Goal: Communication & Community: Answer question/provide support

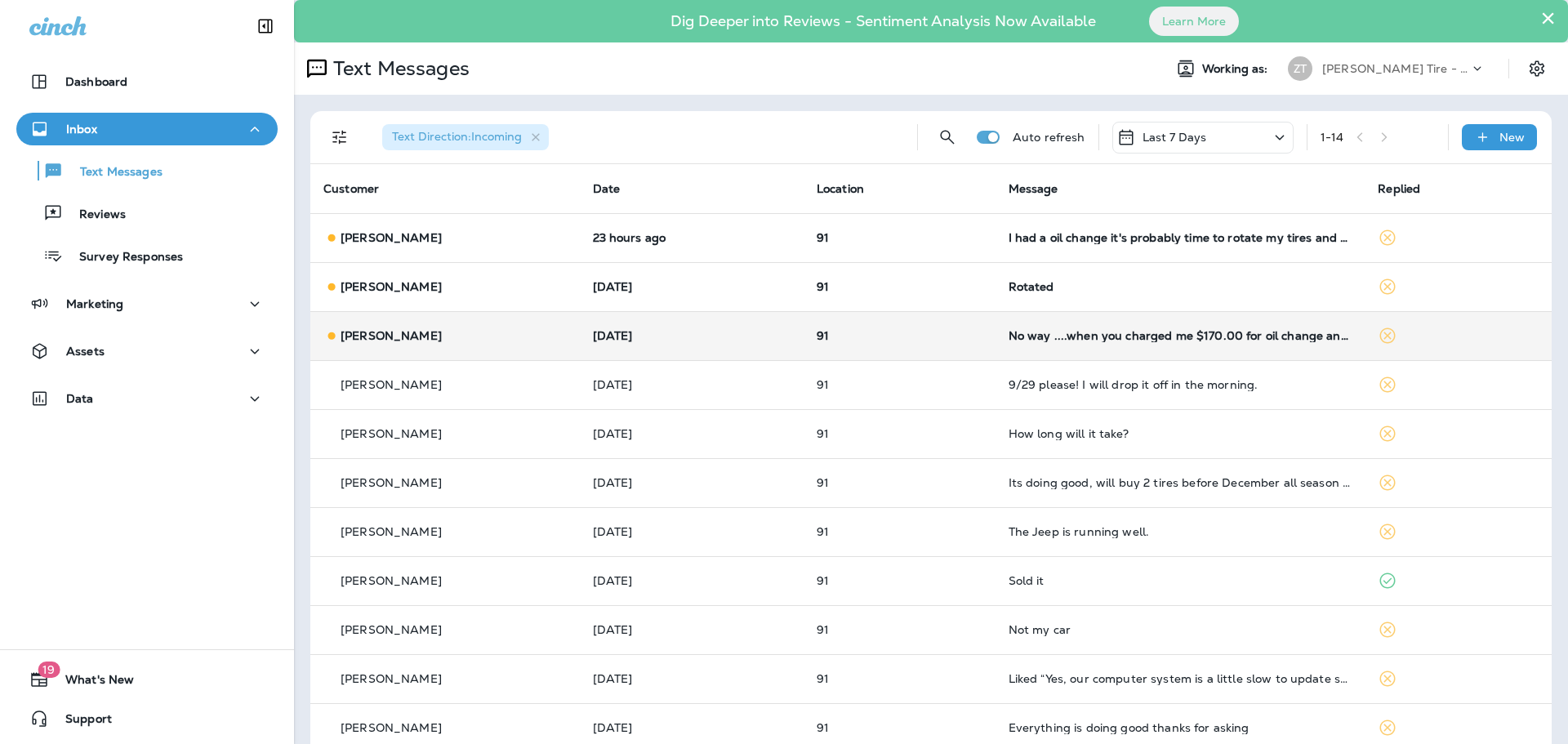
click at [1074, 350] on td "No way ....when you charged me $170.00 for oil change and road test. I don't th…" at bounding box center [1181, 336] width 370 height 49
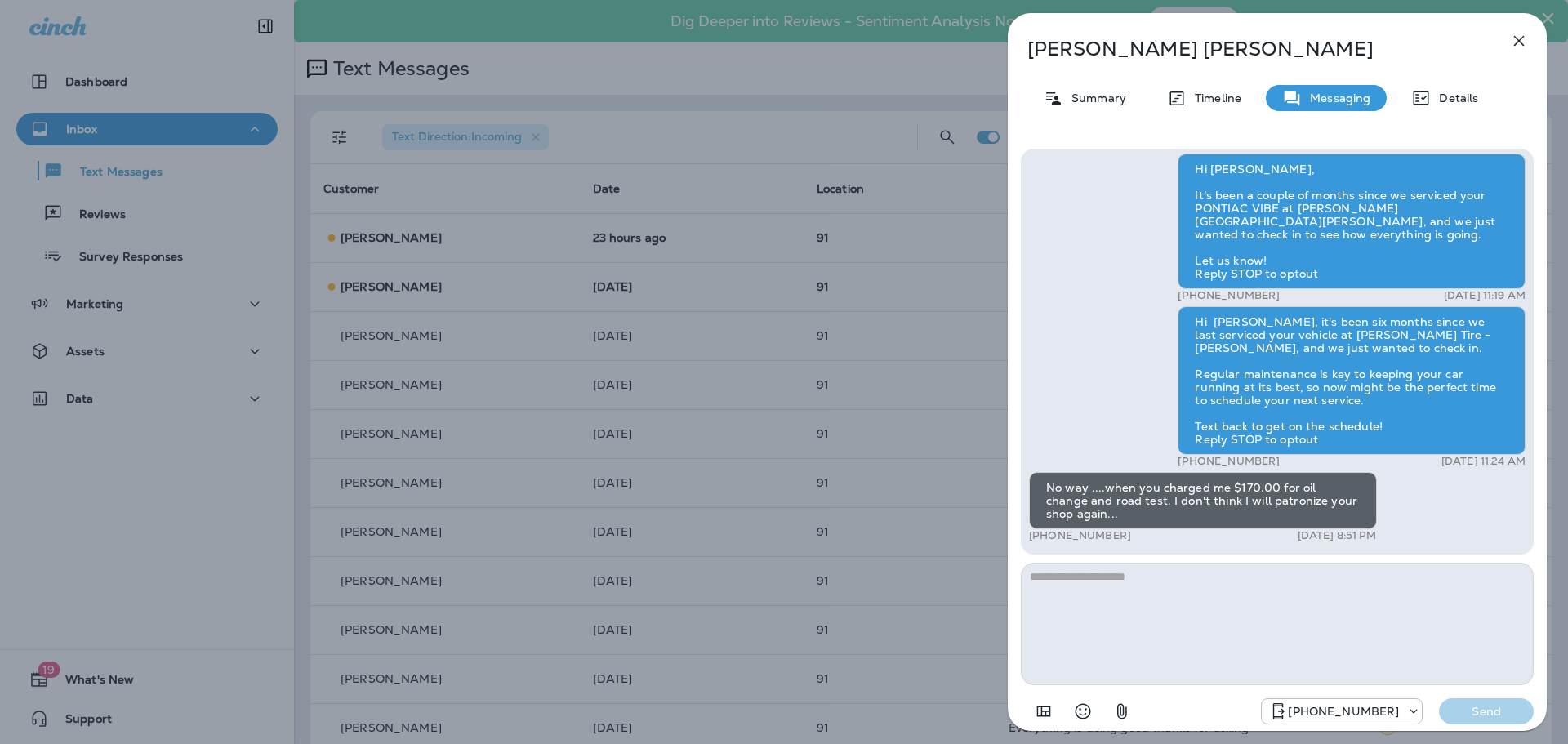
click at [899, 453] on div "[PERSON_NAME] Summary Timeline Messaging Details Thank you for stopping by [PER…" at bounding box center [784, 372] width 1568 height 744
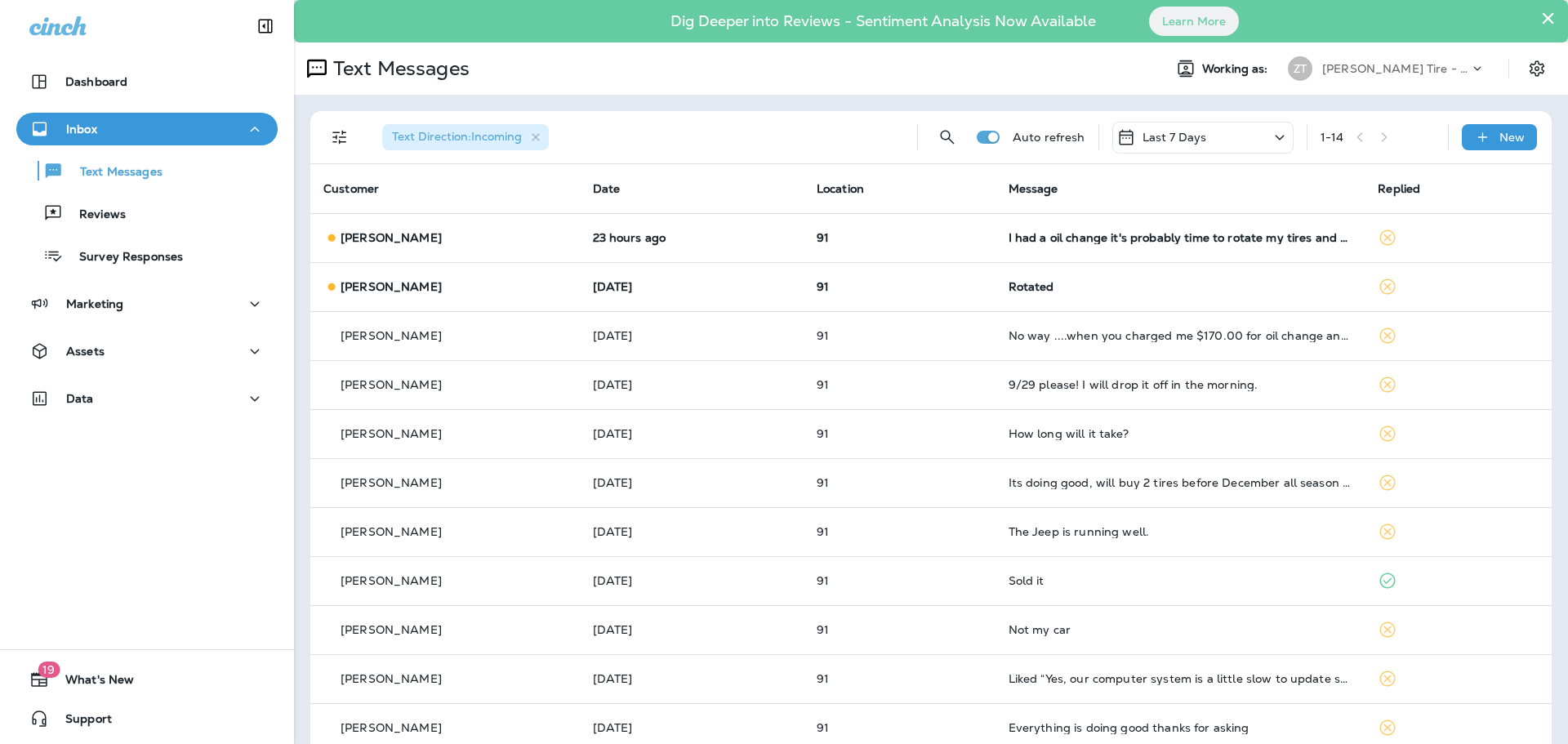
click at [910, 299] on td "91" at bounding box center [900, 287] width 192 height 49
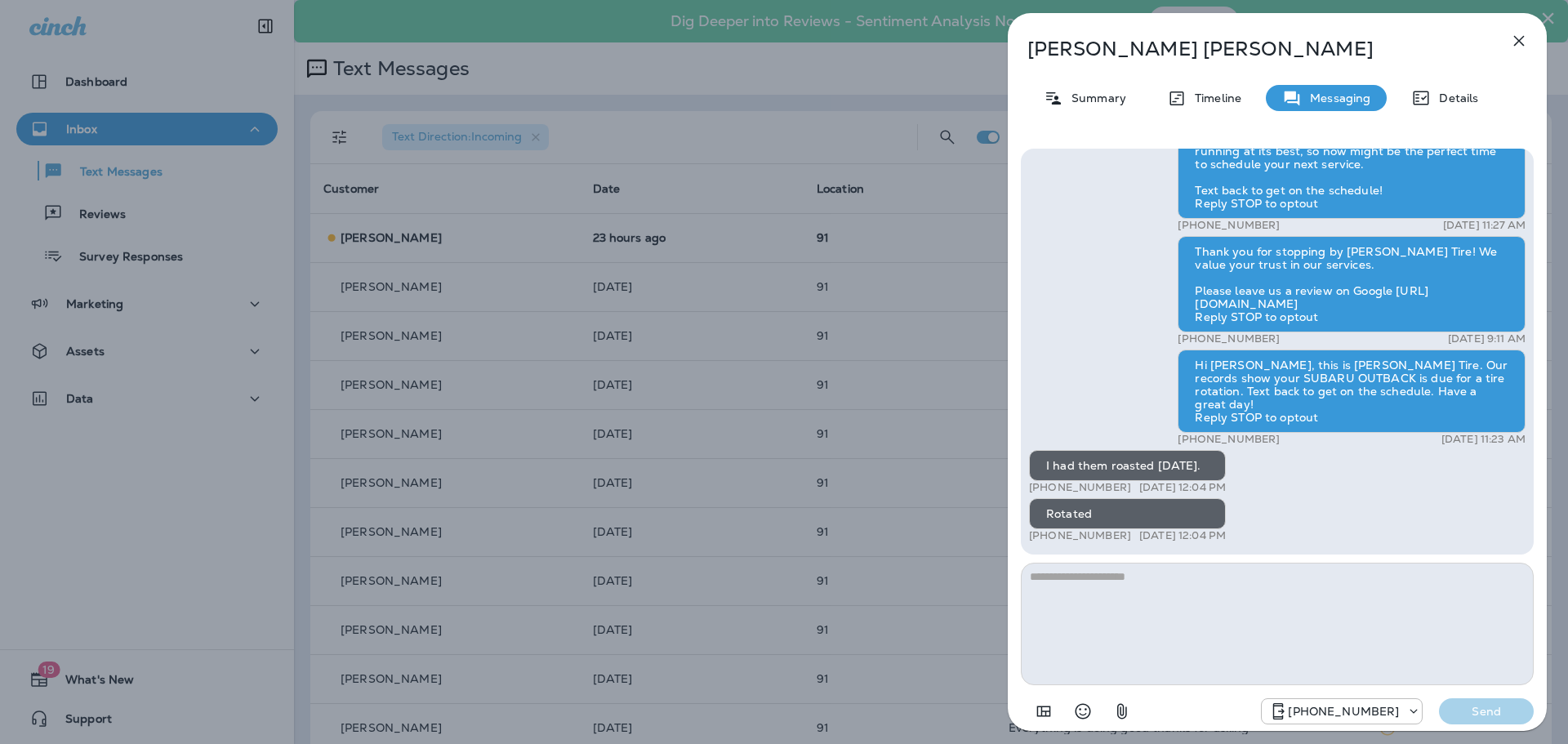
click at [1086, 589] on textarea at bounding box center [1277, 624] width 513 height 122
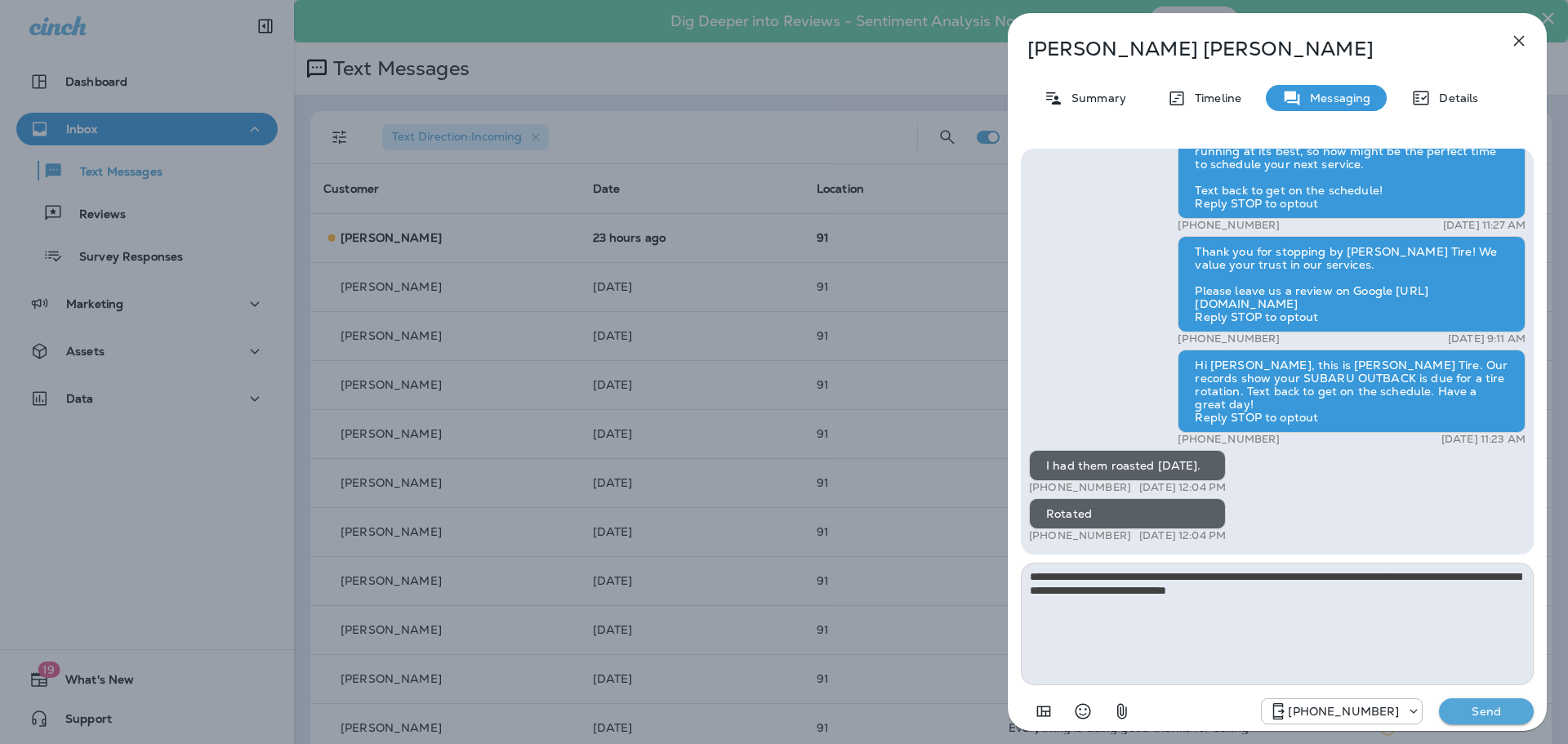
type textarea "**********"
click at [1498, 716] on p "Send" at bounding box center [1487, 712] width 69 height 15
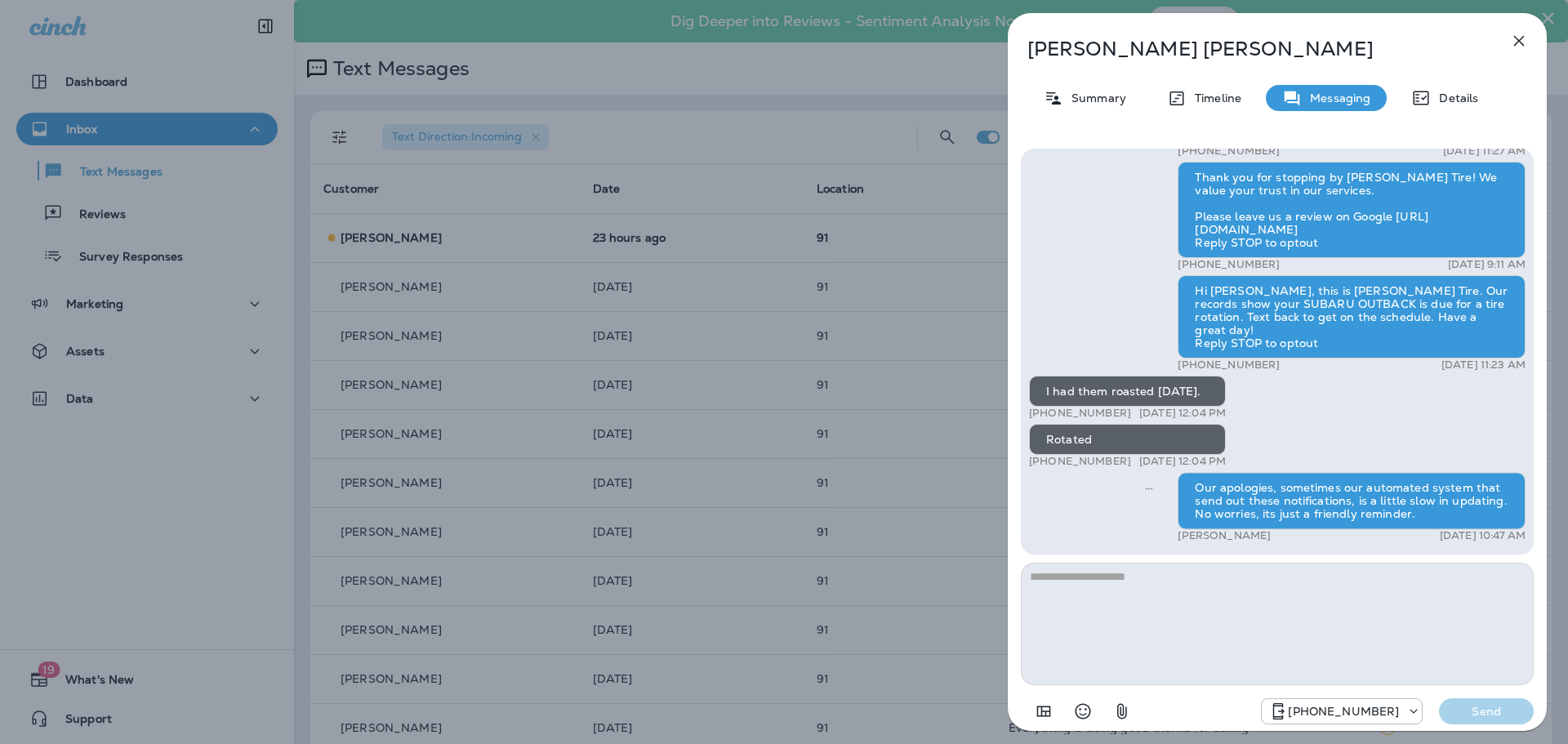
click at [873, 406] on div "[PERSON_NAME] Summary Timeline Messaging Details Thank you for stopping by [PER…" at bounding box center [784, 372] width 1568 height 744
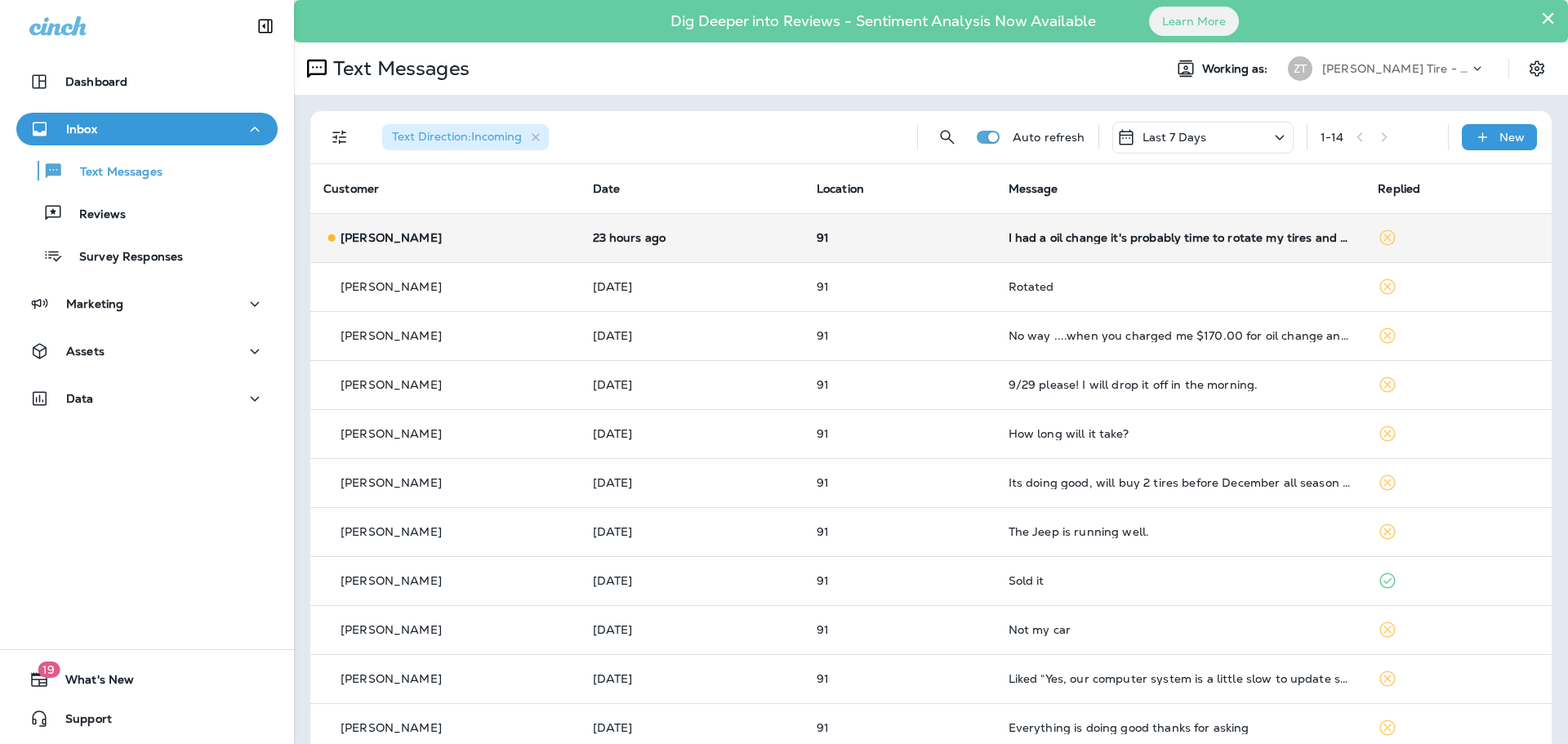
click at [933, 240] on p "91" at bounding box center [900, 238] width 166 height 13
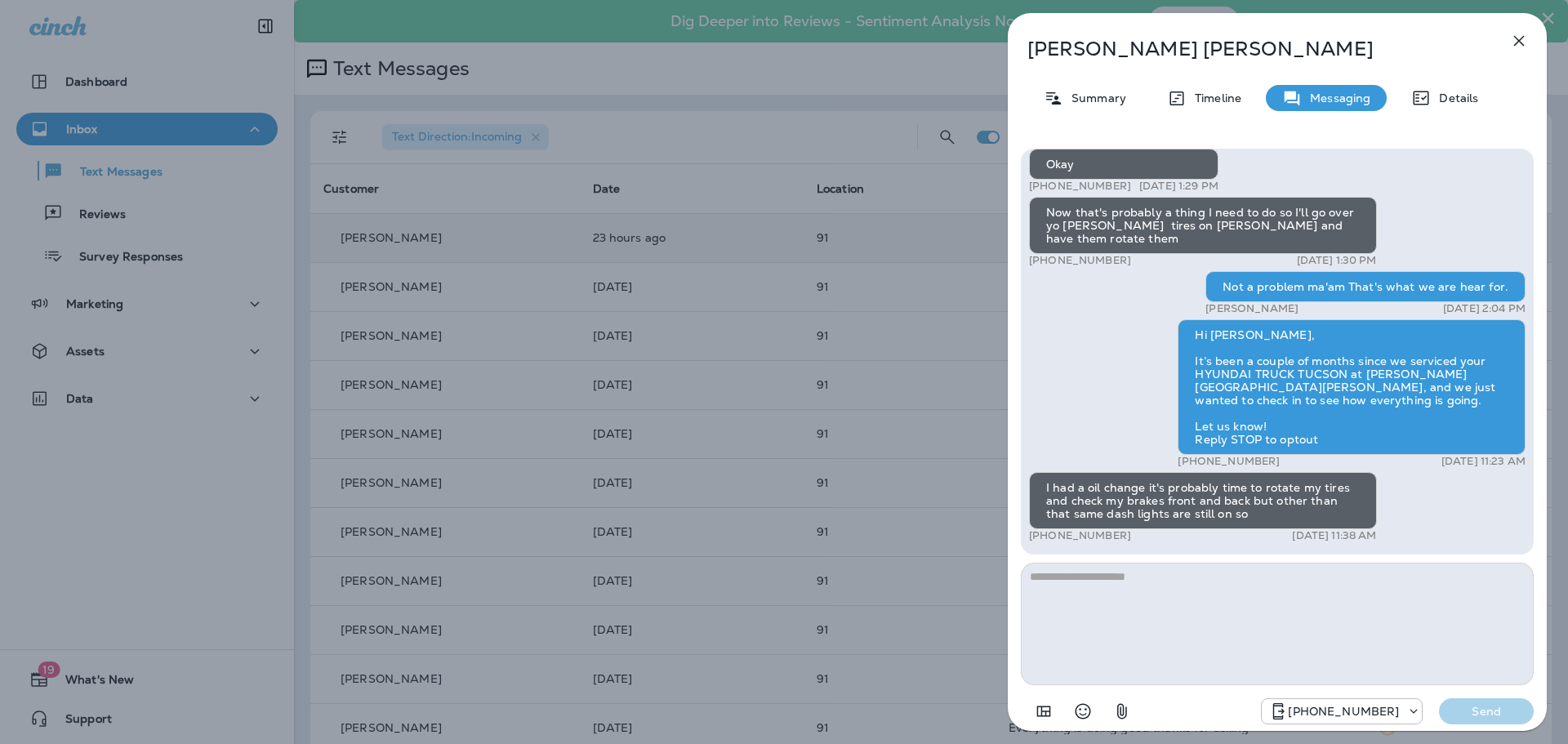
click at [890, 436] on div "[PERSON_NAME] Summary Timeline Messaging Details Thank you for stopping by [PER…" at bounding box center [784, 372] width 1568 height 744
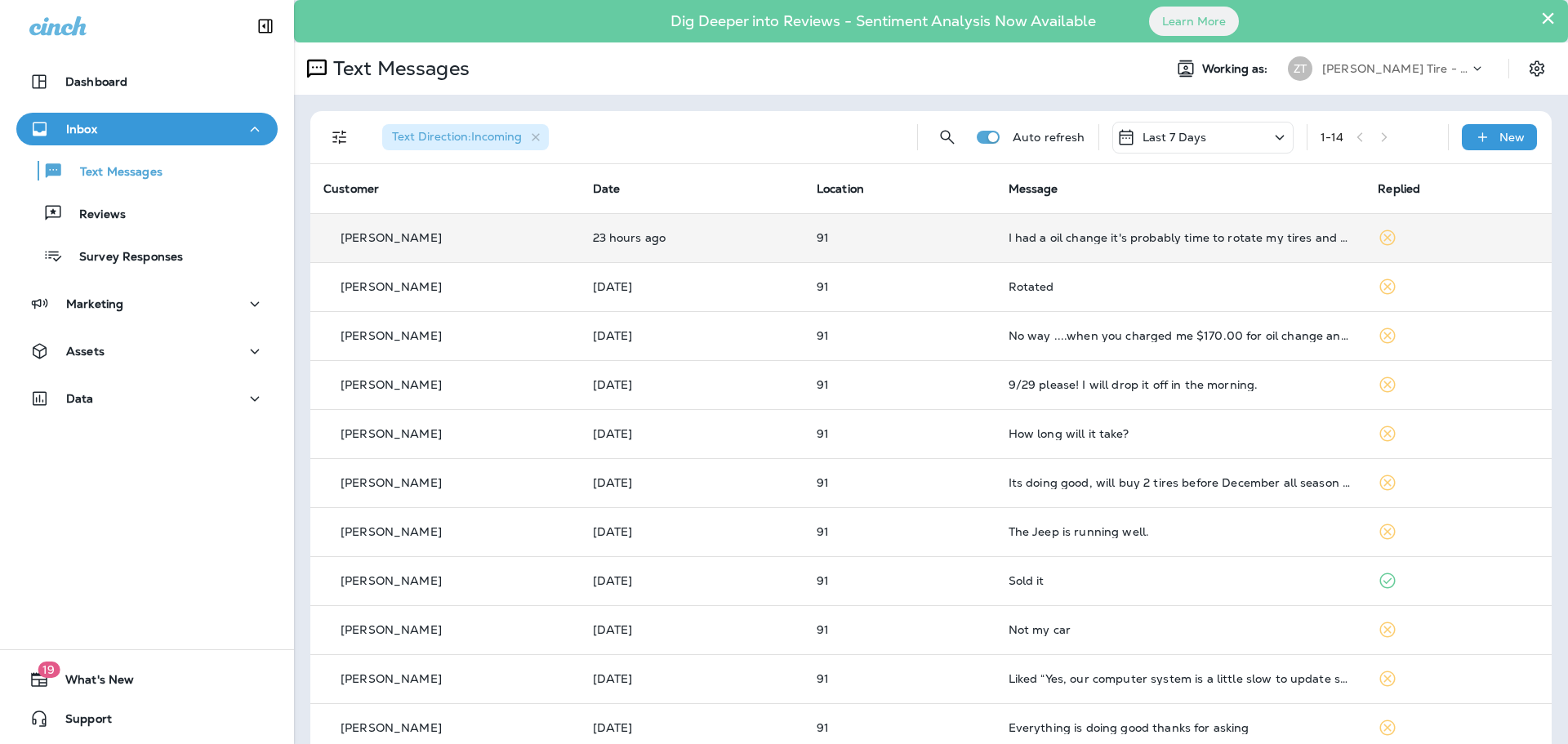
click at [1359, 77] on div "[PERSON_NAME] Tire - [PERSON_NAME]" at bounding box center [1396, 68] width 147 height 24
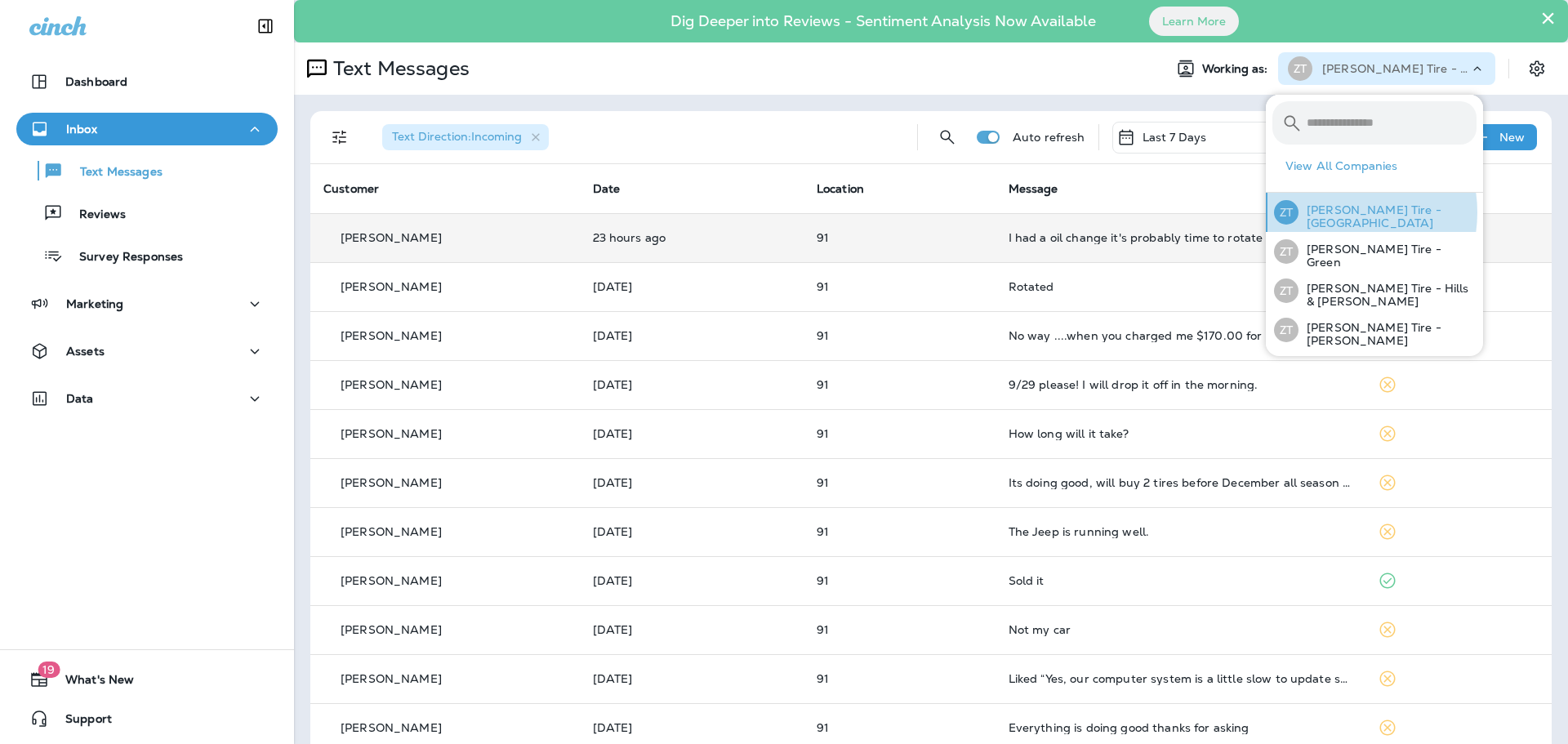
click at [1336, 213] on p "[PERSON_NAME] Tire - [GEOGRAPHIC_DATA]" at bounding box center [1387, 216] width 178 height 26
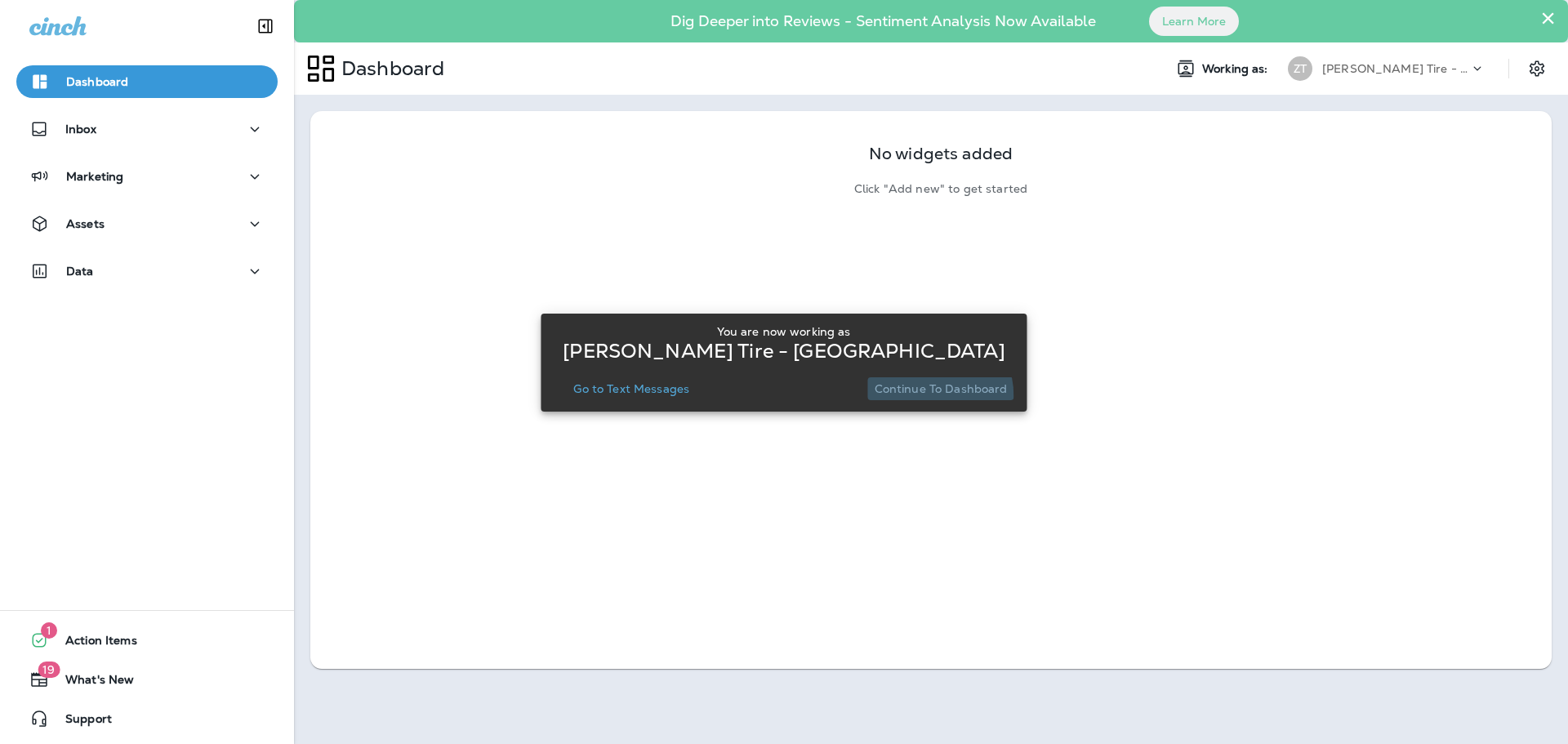
click at [913, 397] on button "Continue to Dashboard" at bounding box center [941, 389] width 147 height 23
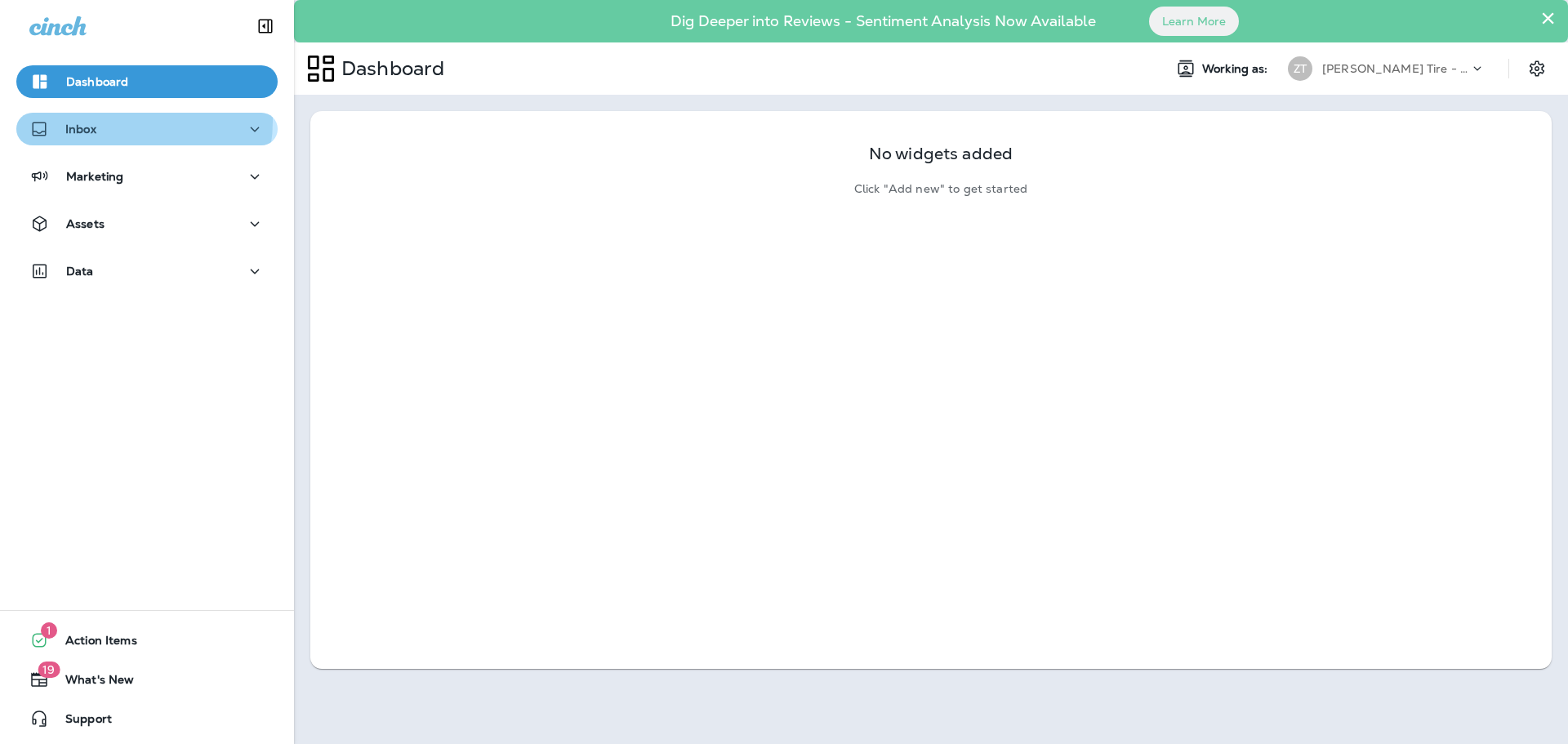
click at [105, 120] on div "Inbox" at bounding box center [147, 129] width 235 height 20
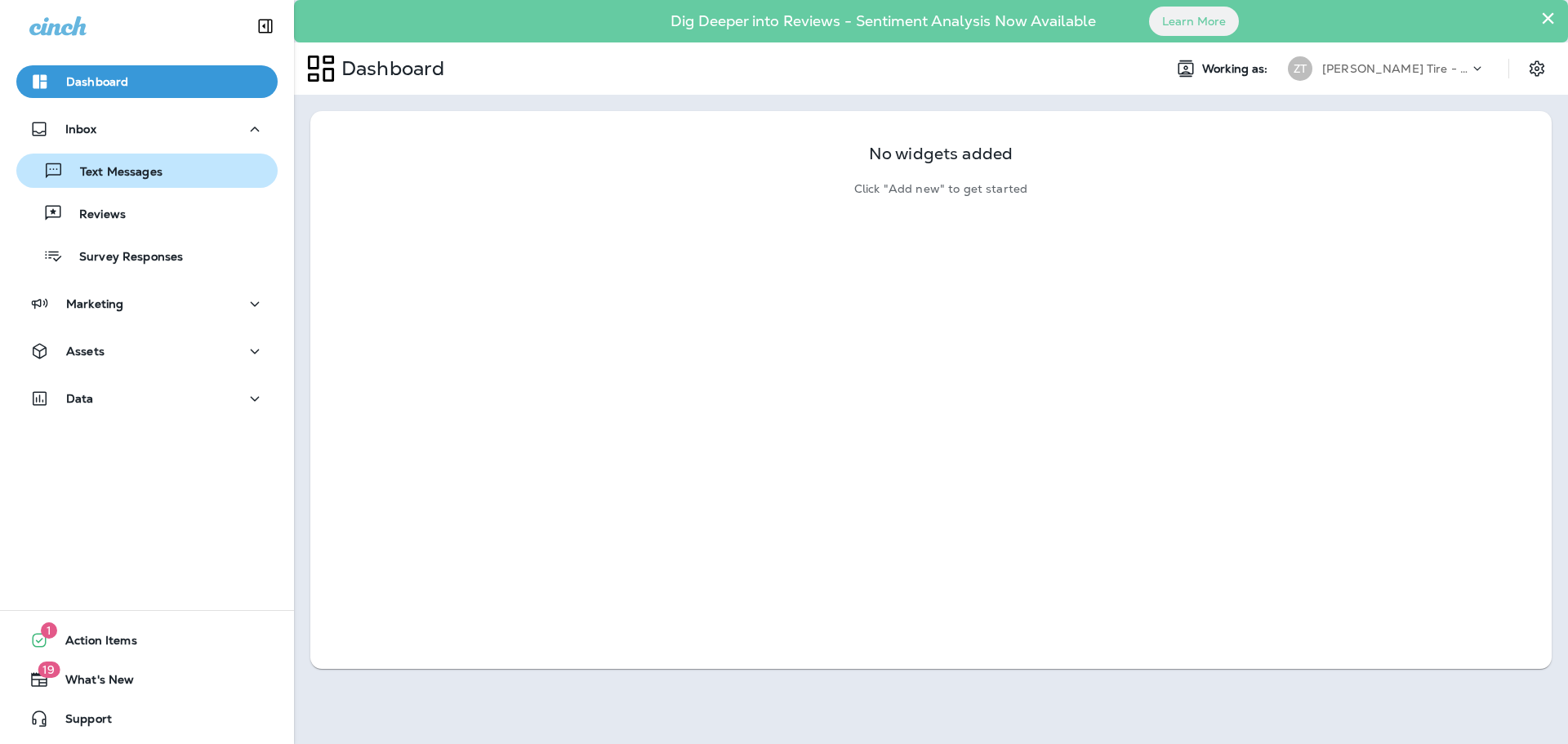
click at [111, 160] on div "Text Messages" at bounding box center [92, 170] width 140 height 24
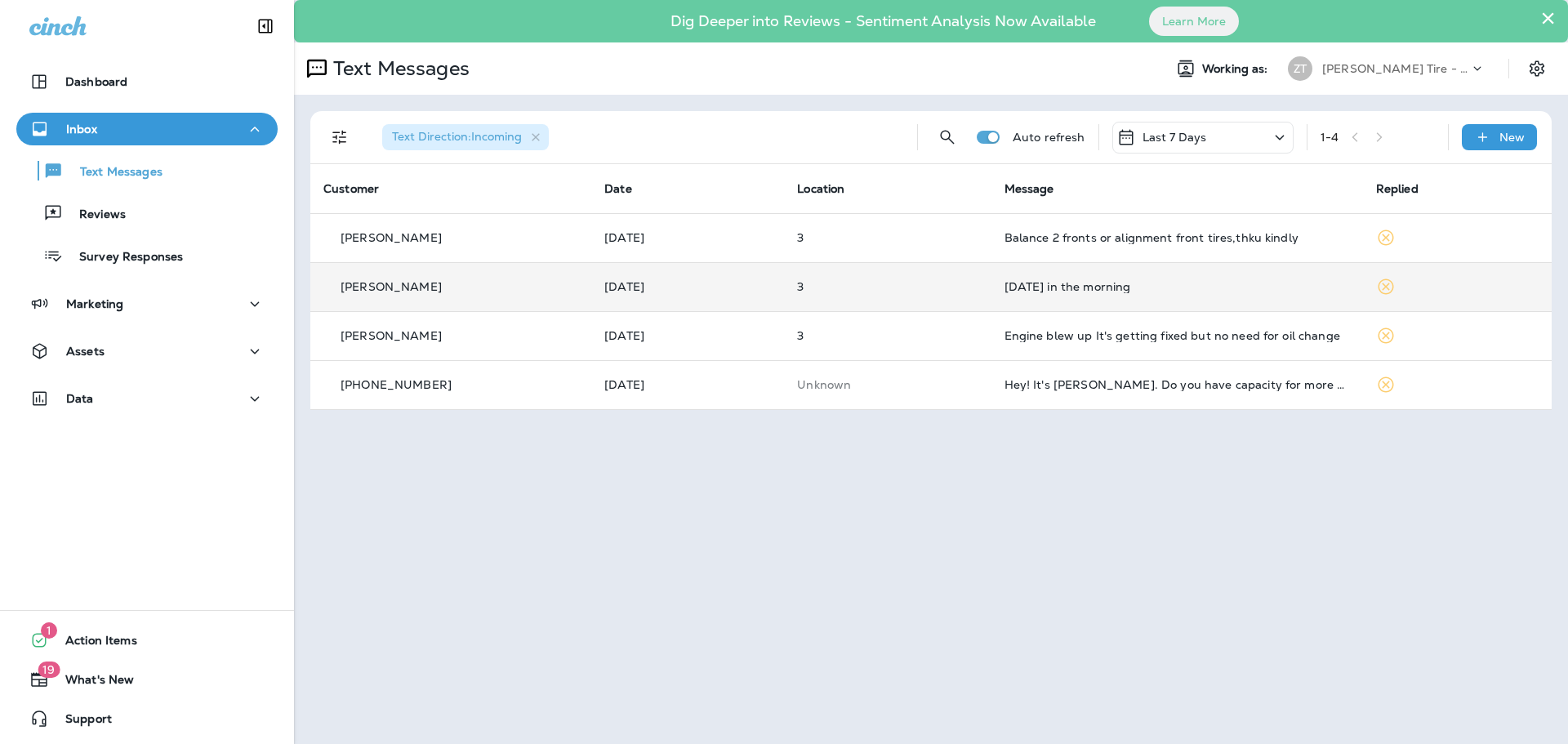
click at [1129, 296] on td "[DATE] in the morning" at bounding box center [1178, 287] width 372 height 49
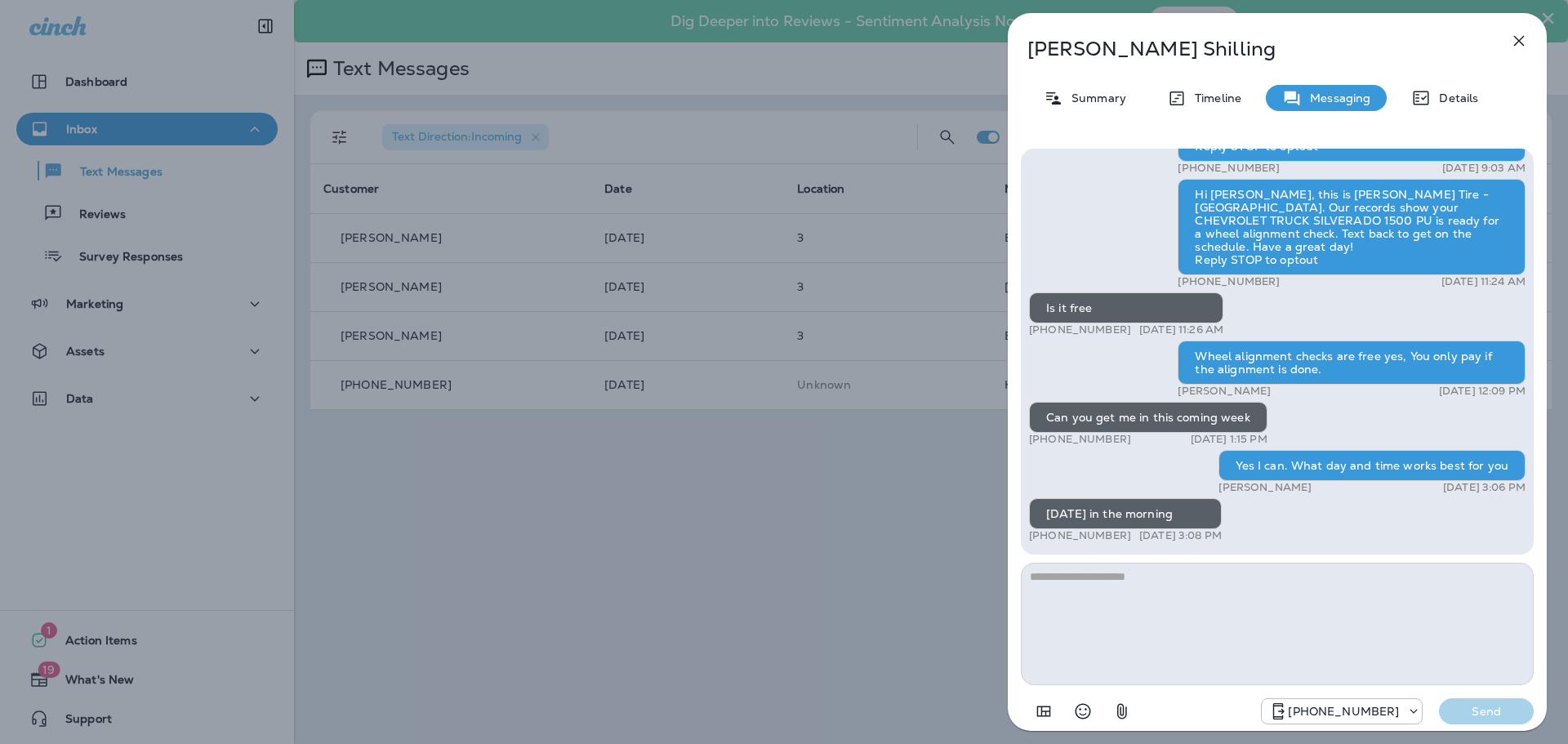
click at [1524, 45] on icon "button" at bounding box center [1519, 41] width 11 height 11
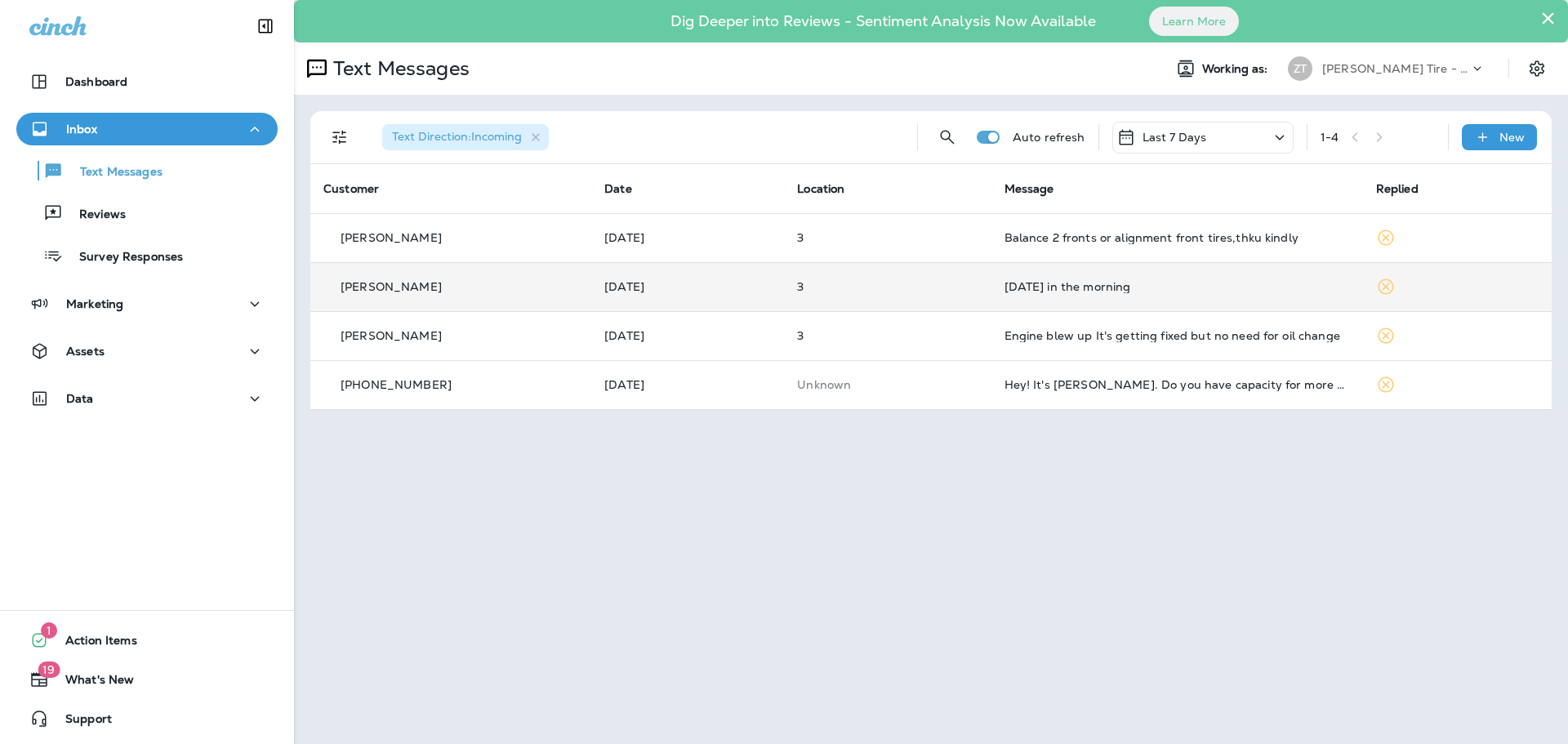
click at [896, 292] on p "3" at bounding box center [888, 287] width 181 height 13
click at [896, 292] on div at bounding box center [866, 372] width 1568 height 744
click at [1028, 290] on div "[DATE] in the morning" at bounding box center [1177, 287] width 345 height 13
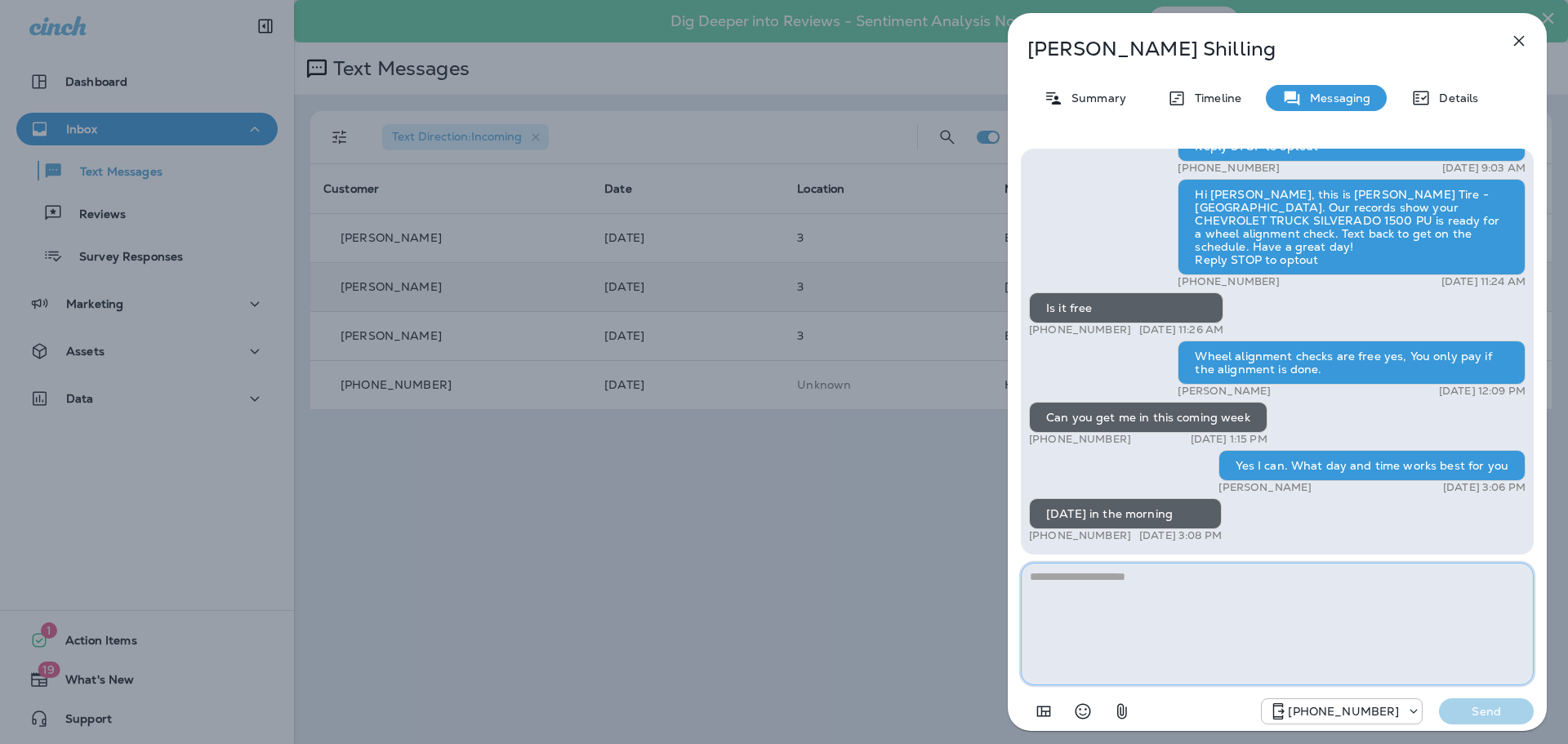
click at [1163, 605] on textarea at bounding box center [1277, 624] width 513 height 122
type textarea "**********"
click at [1481, 708] on p "Send" at bounding box center [1487, 712] width 69 height 15
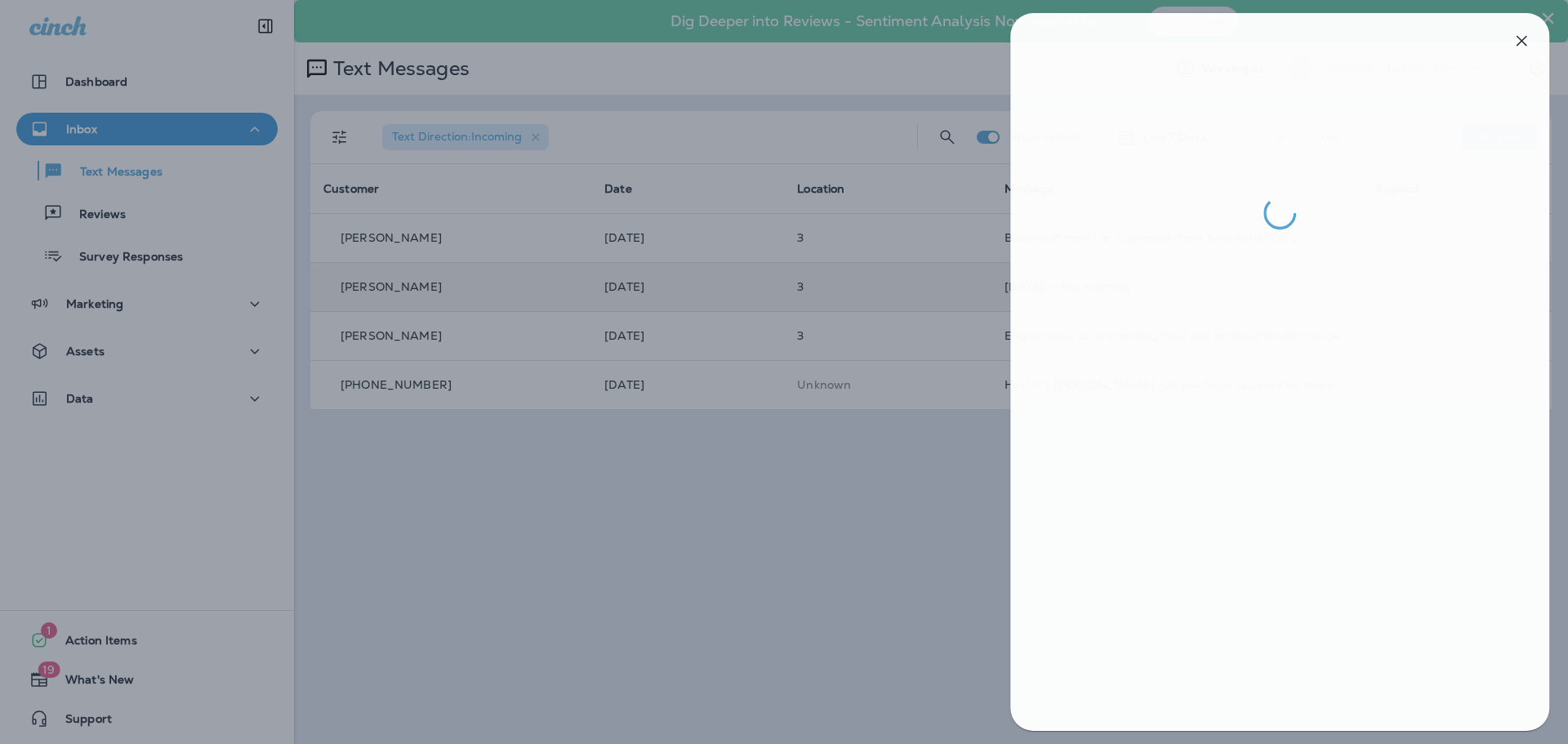
click at [855, 469] on div at bounding box center [787, 372] width 1568 height 744
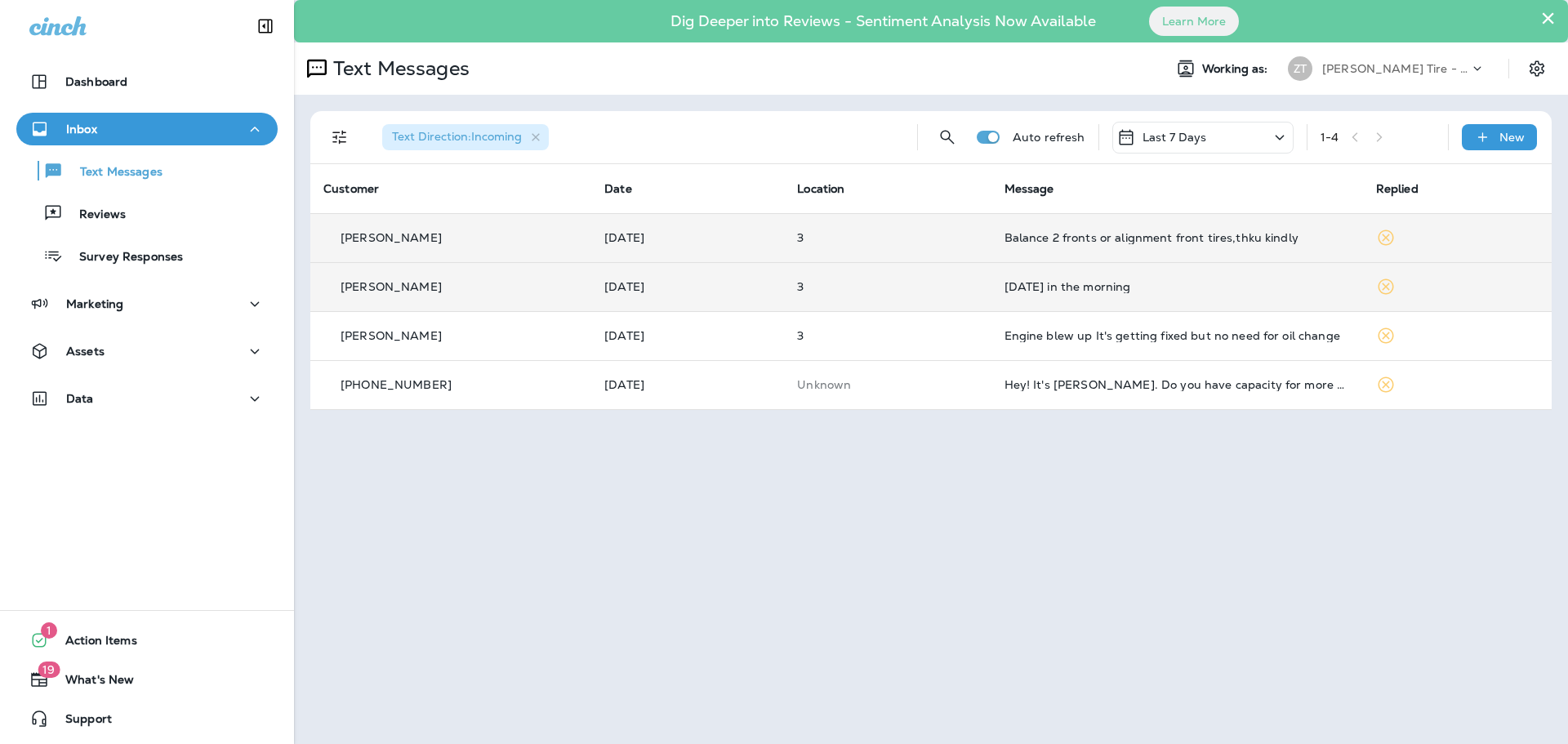
click at [1044, 237] on div "Balance 2 fronts or alignment front tires,thku kindly" at bounding box center [1177, 238] width 345 height 13
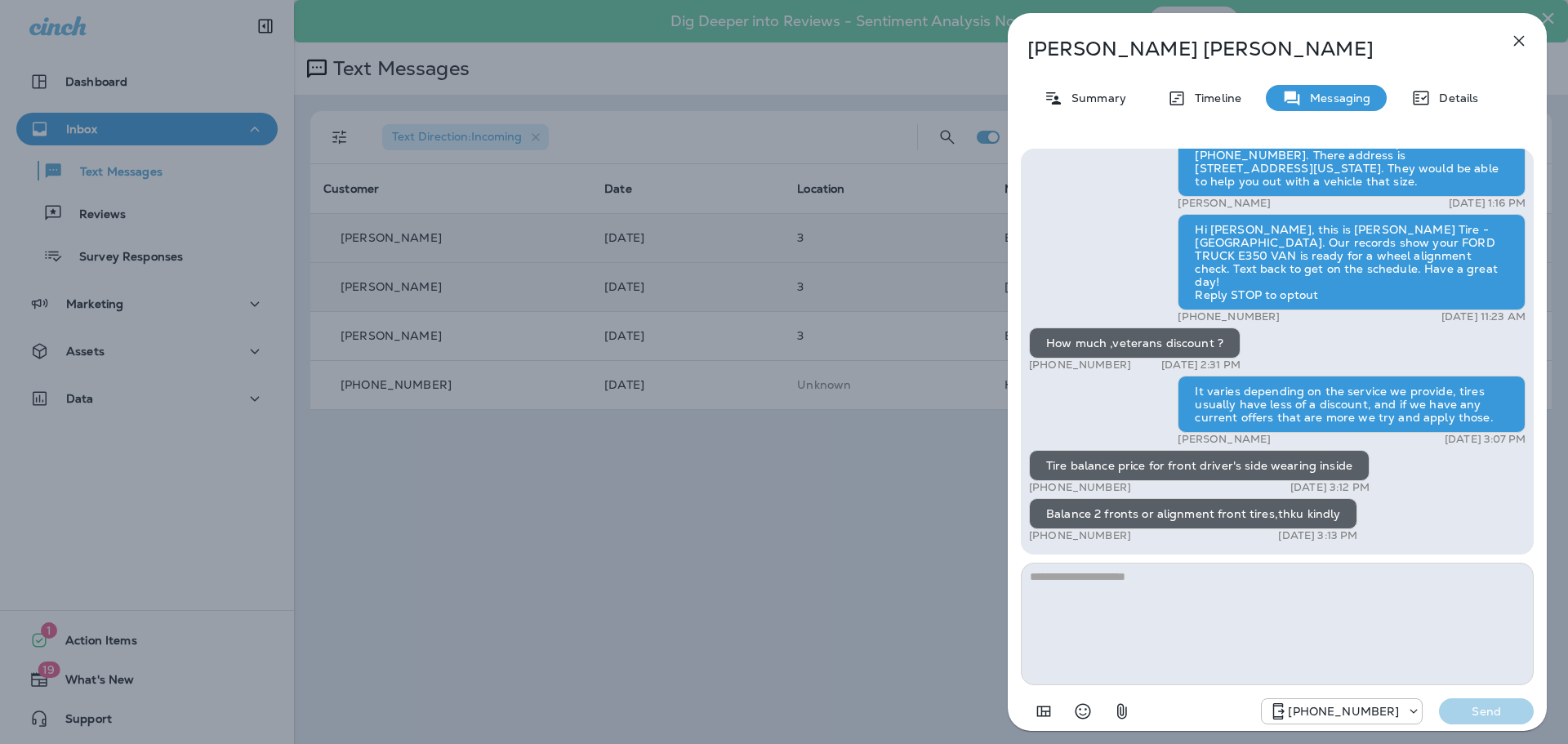
click at [1086, 586] on textarea at bounding box center [1277, 624] width 513 height 122
click at [1077, 585] on textarea at bounding box center [1277, 624] width 513 height 122
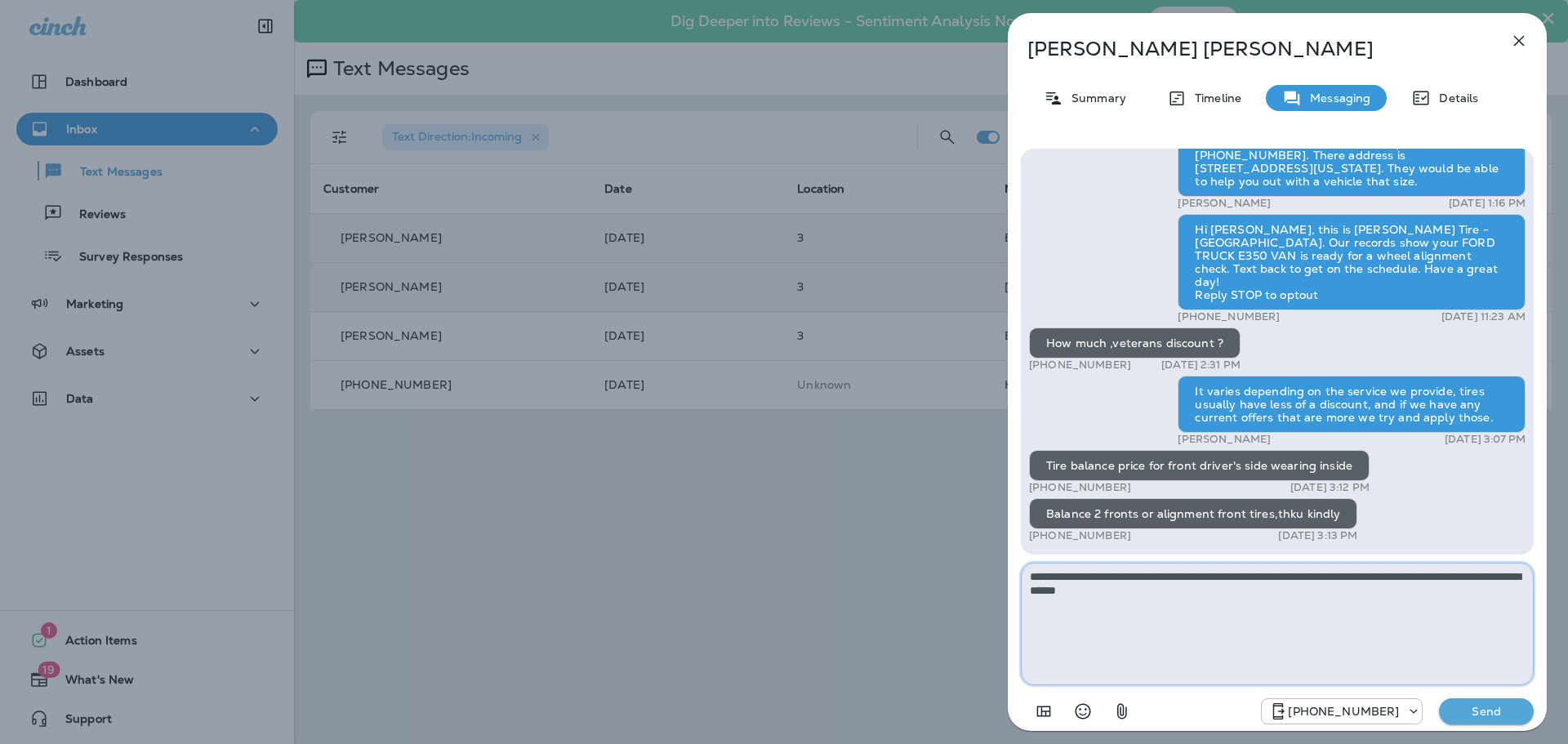
type textarea "**********"
click at [1470, 710] on p "Send" at bounding box center [1487, 712] width 69 height 15
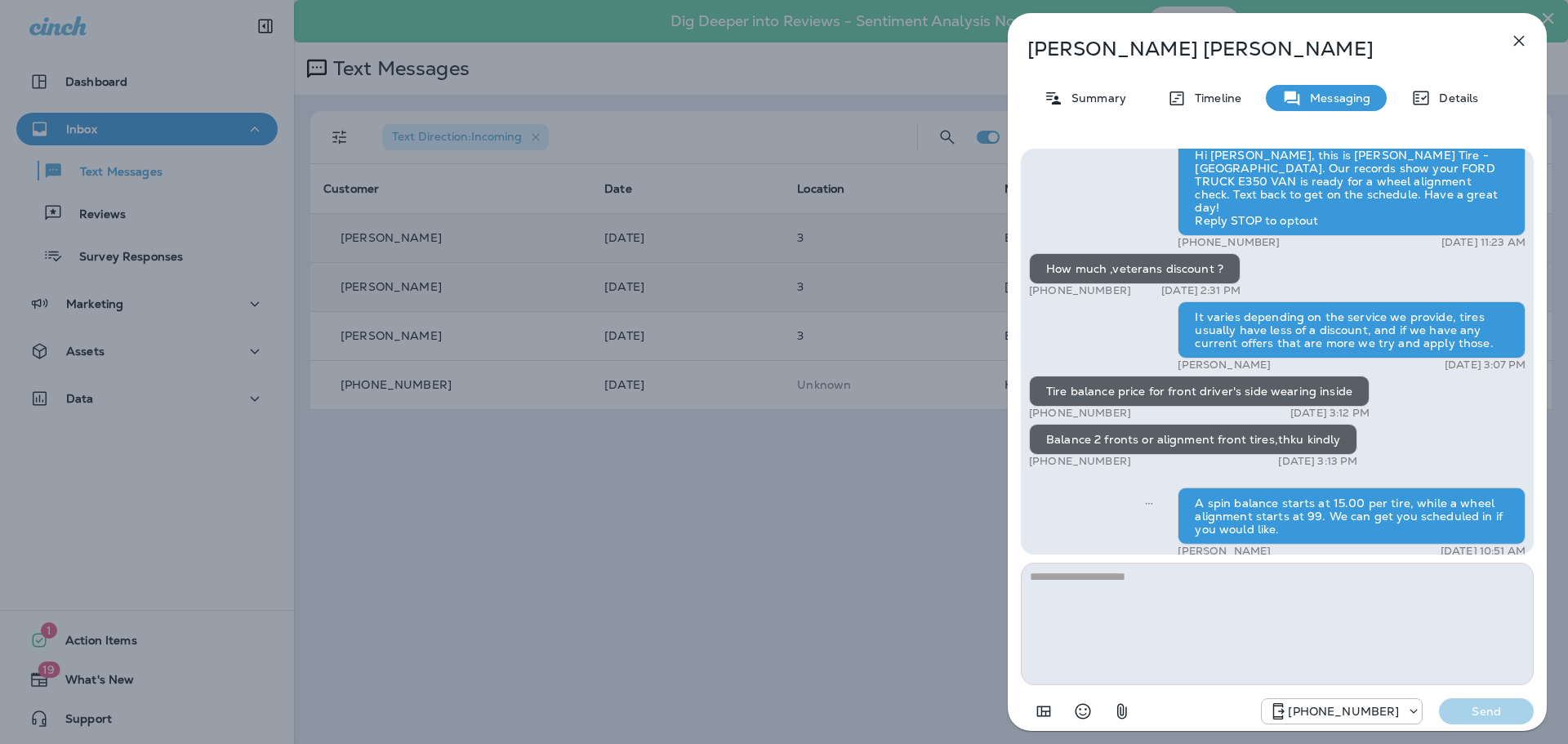
click at [881, 454] on div "[PERSON_NAME] Summary Timeline Messaging Details Thank you for stopping by [PER…" at bounding box center [784, 372] width 1568 height 744
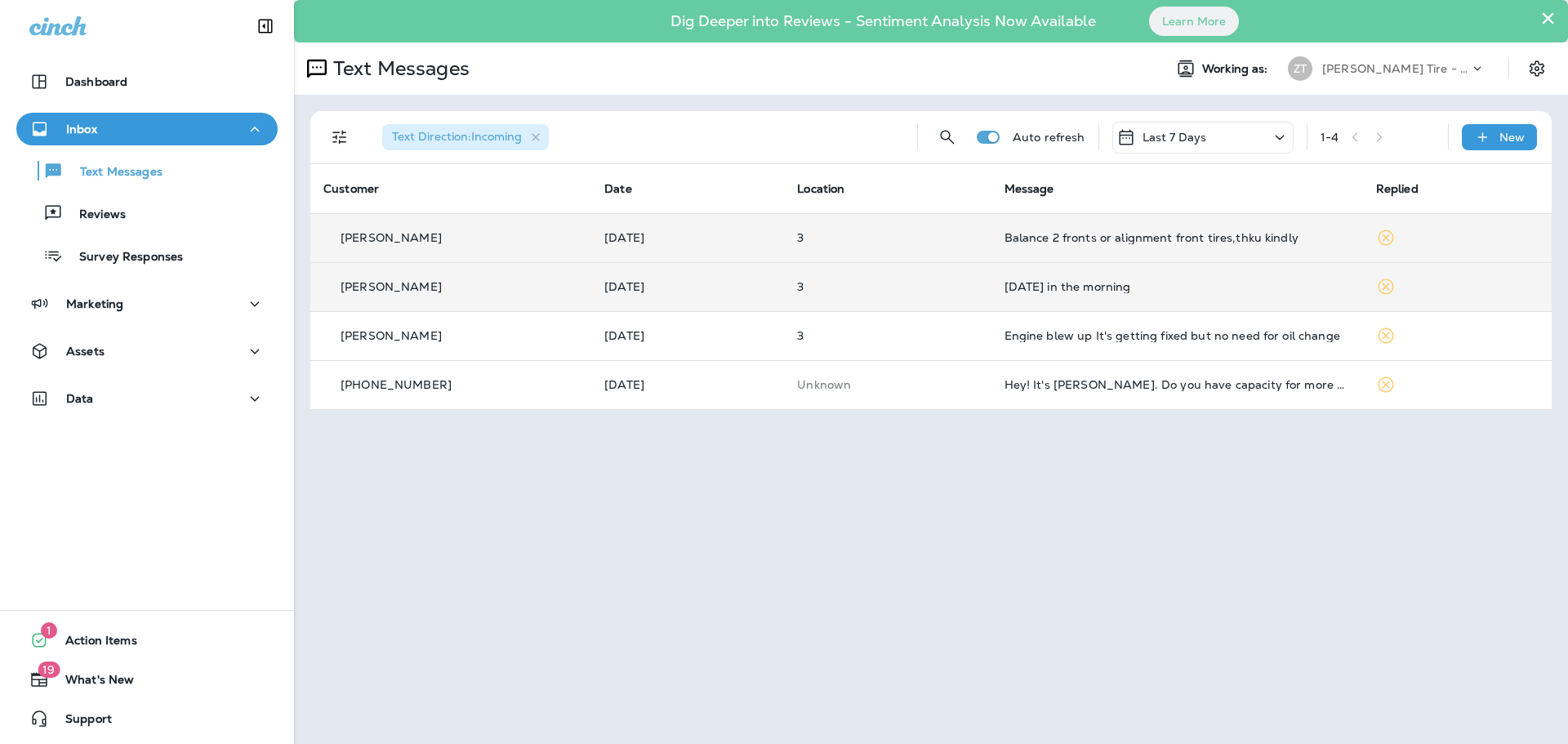
click at [105, 128] on div "Inbox" at bounding box center [147, 129] width 235 height 20
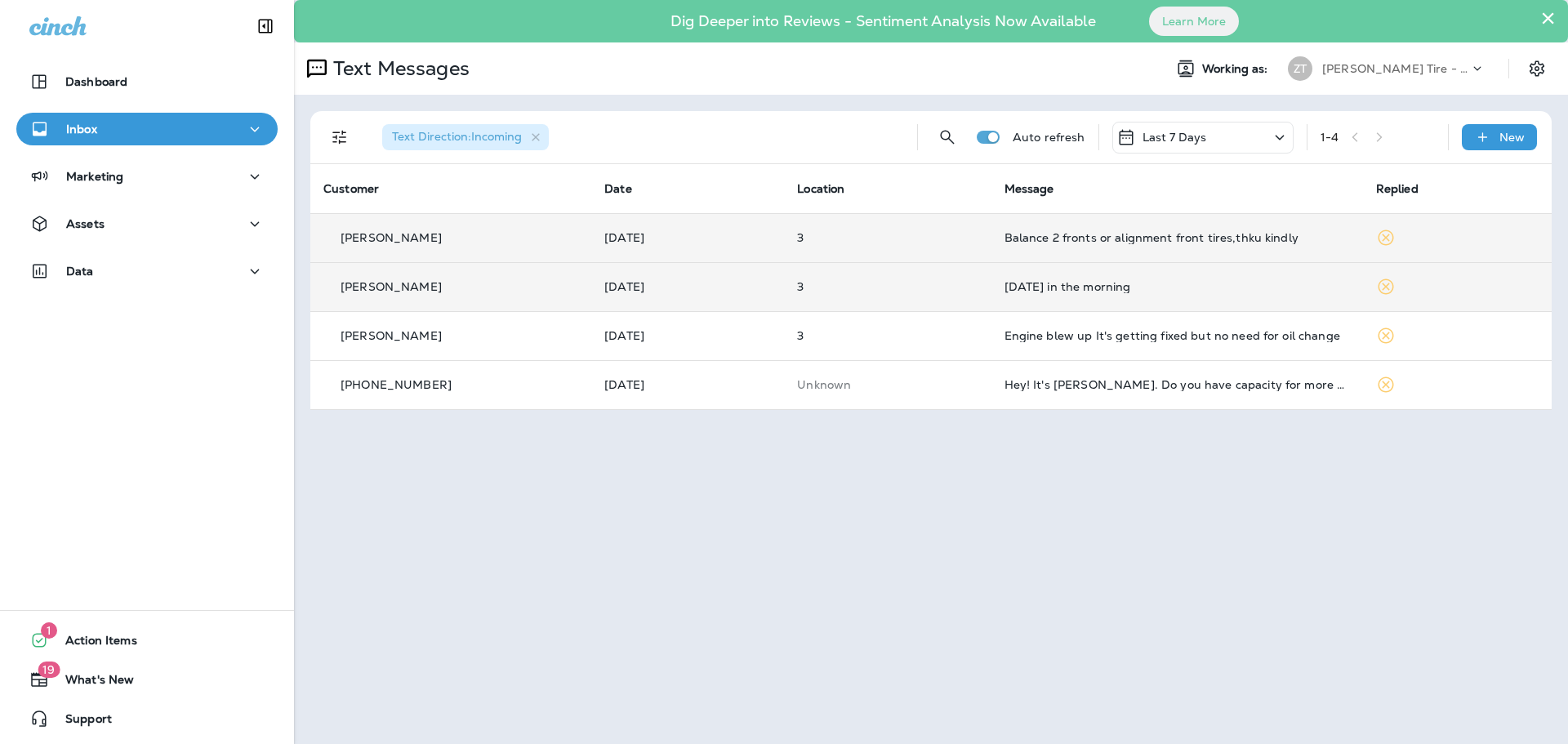
click at [1384, 69] on p "[PERSON_NAME] Tire - [GEOGRAPHIC_DATA]" at bounding box center [1396, 69] width 147 height 13
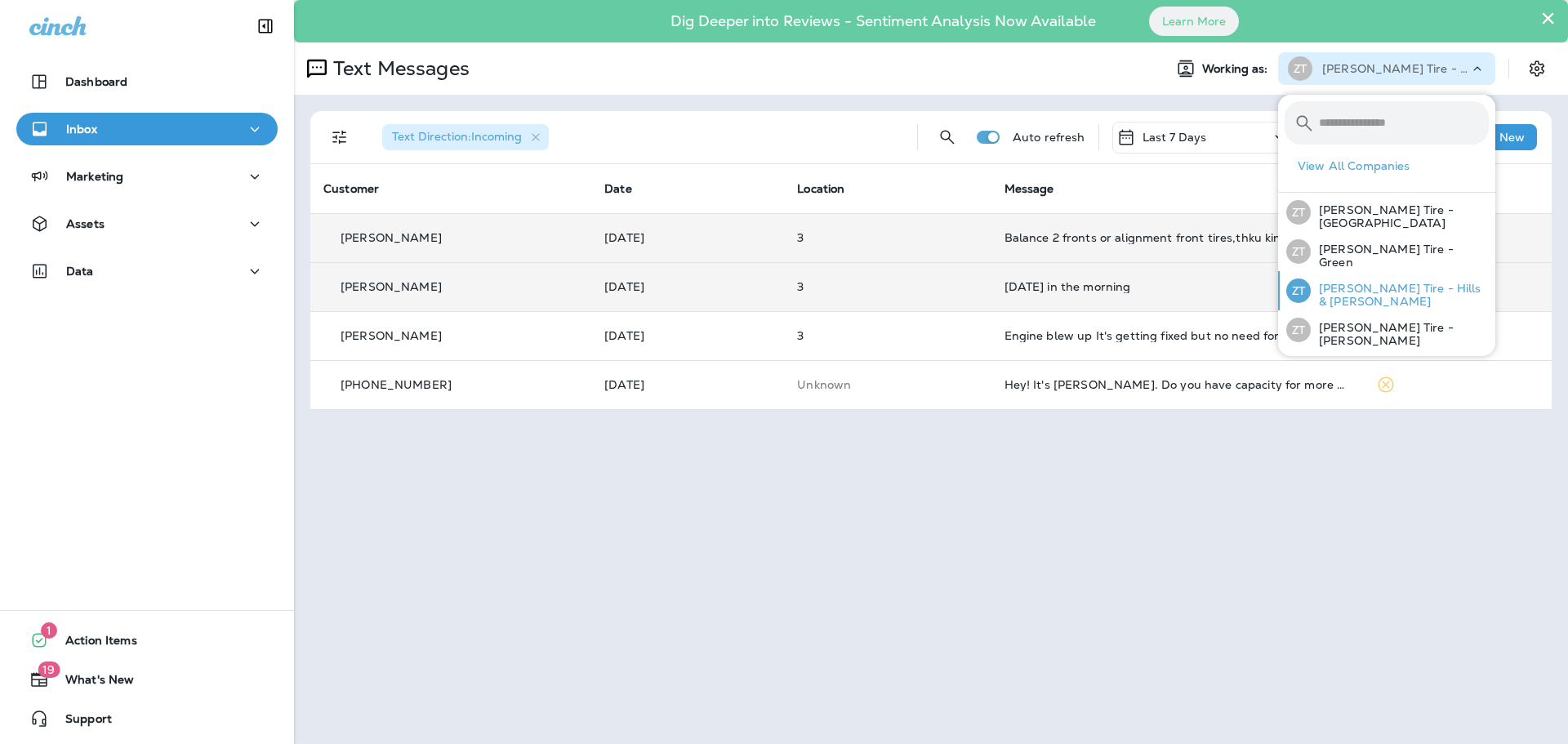
click at [1323, 294] on p "[PERSON_NAME] Tire - Hills & [PERSON_NAME]" at bounding box center [1400, 294] width 178 height 26
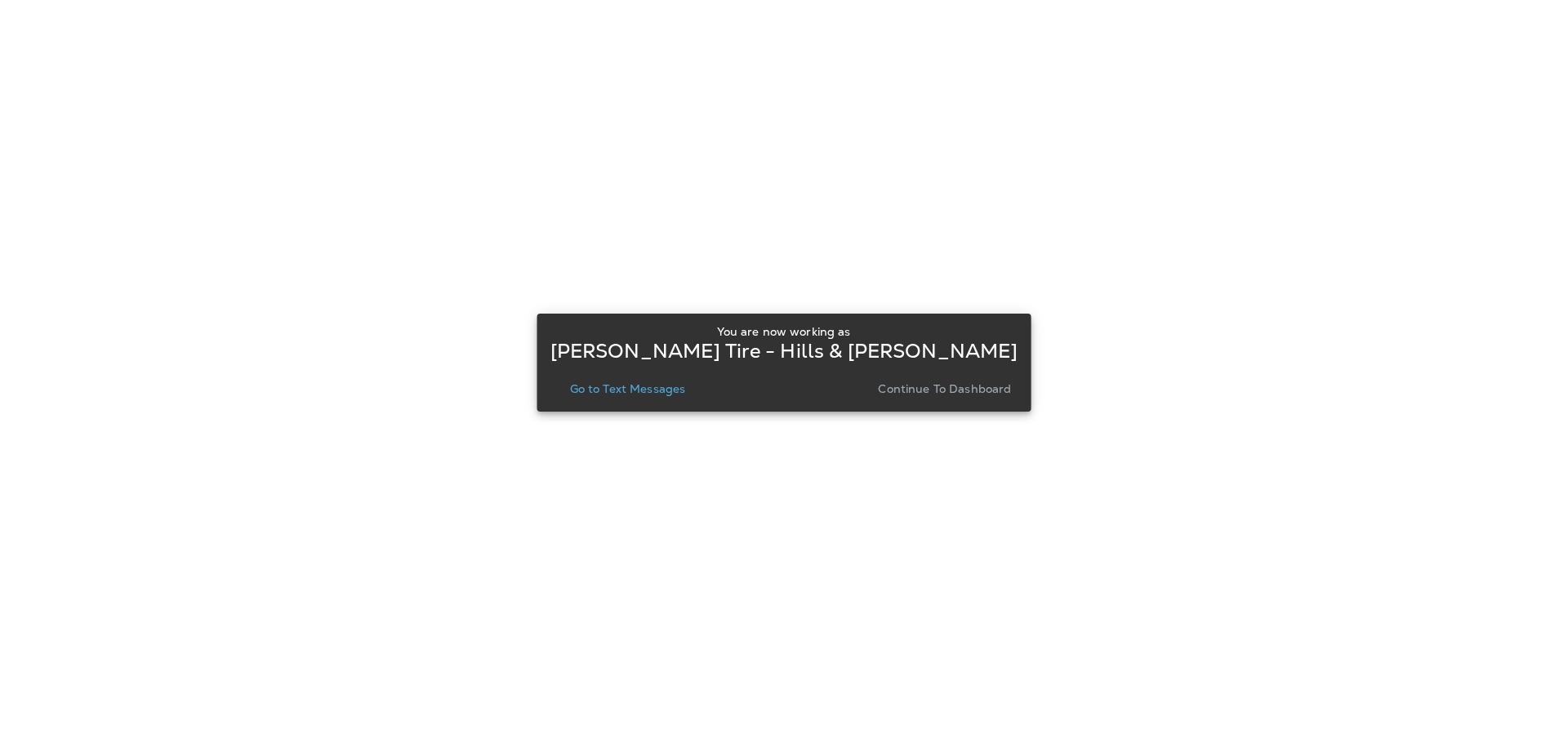
click at [934, 385] on p "Continue to Dashboard" at bounding box center [944, 389] width 133 height 13
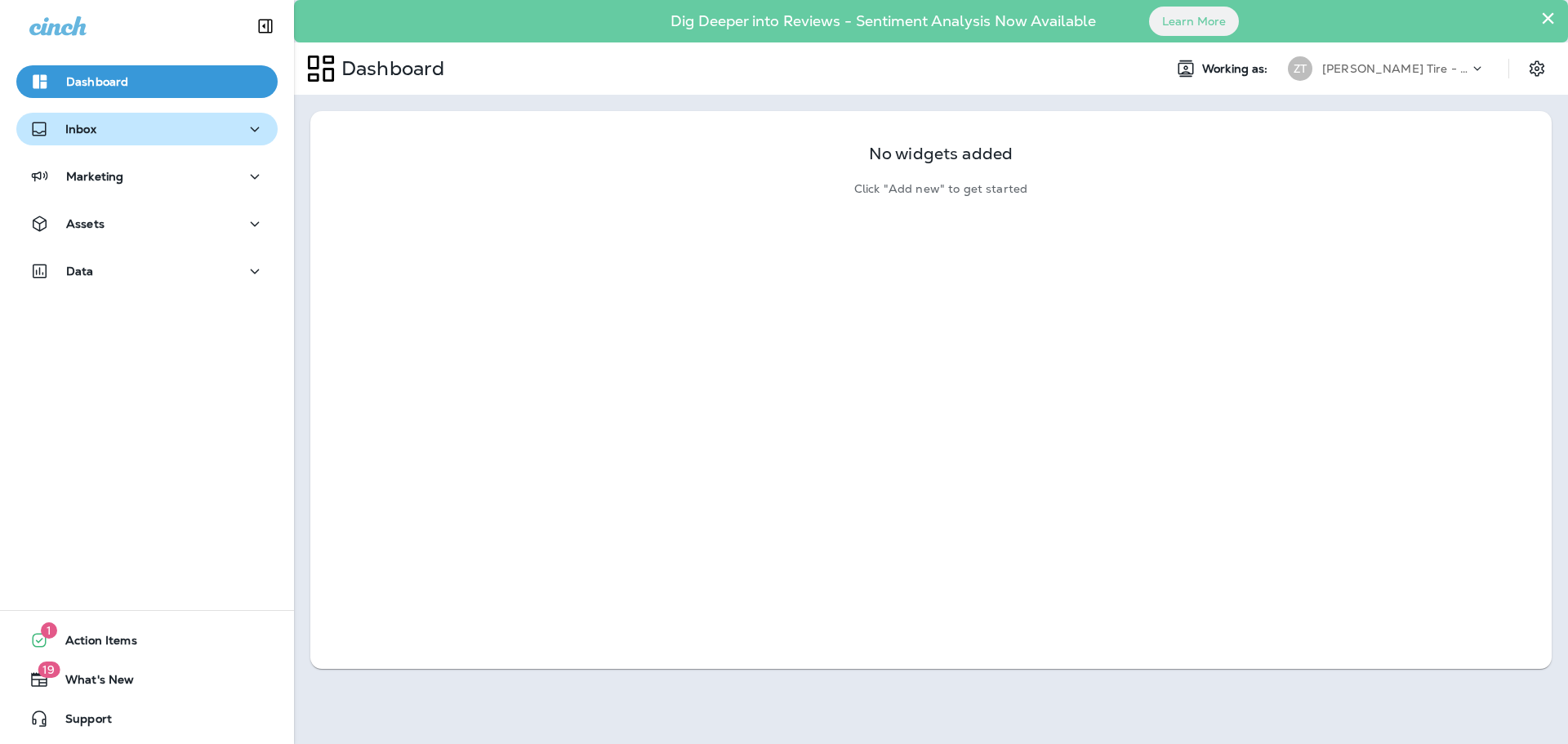
click at [72, 115] on button "Inbox" at bounding box center [147, 129] width 261 height 33
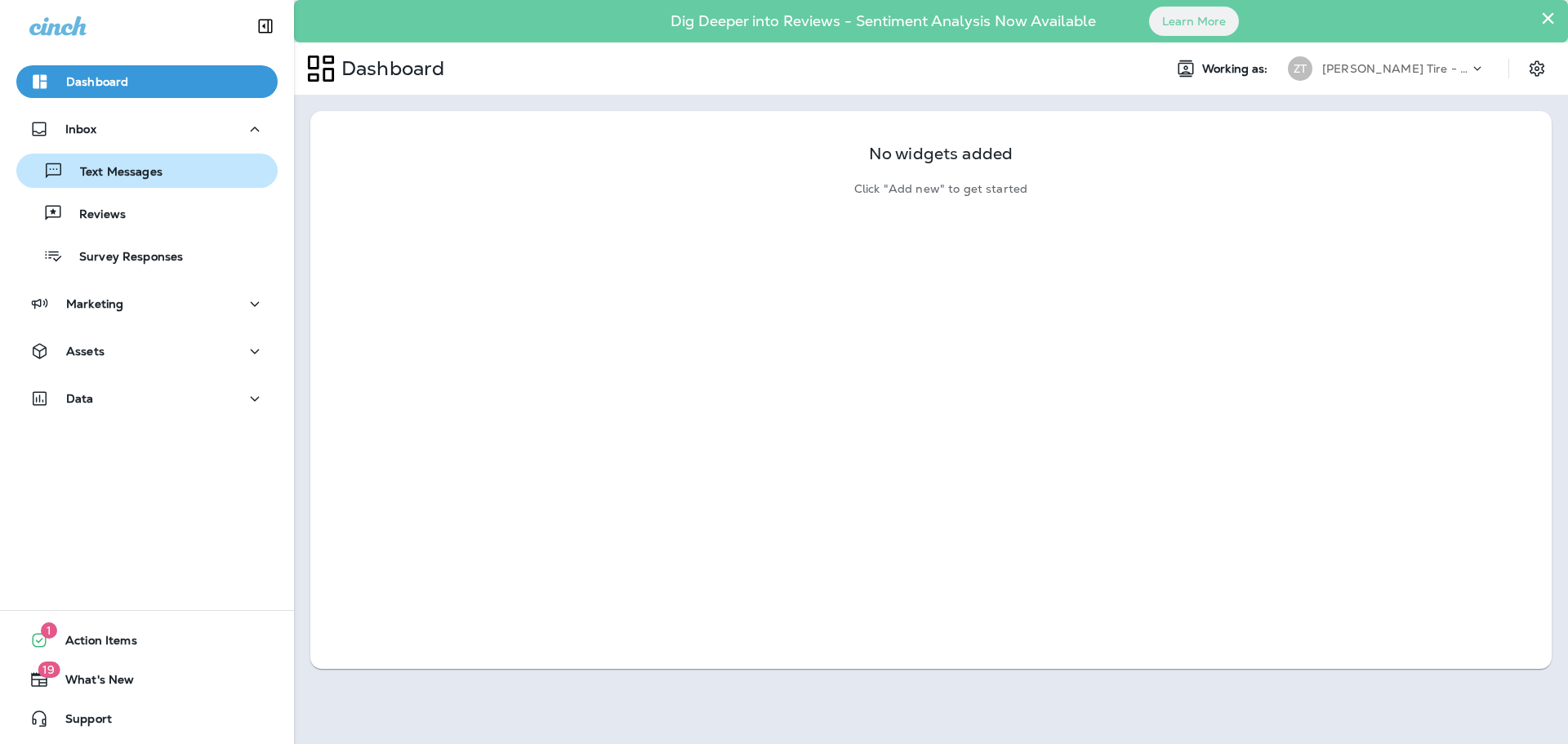
click at [83, 159] on div "Text Messages" at bounding box center [92, 170] width 140 height 24
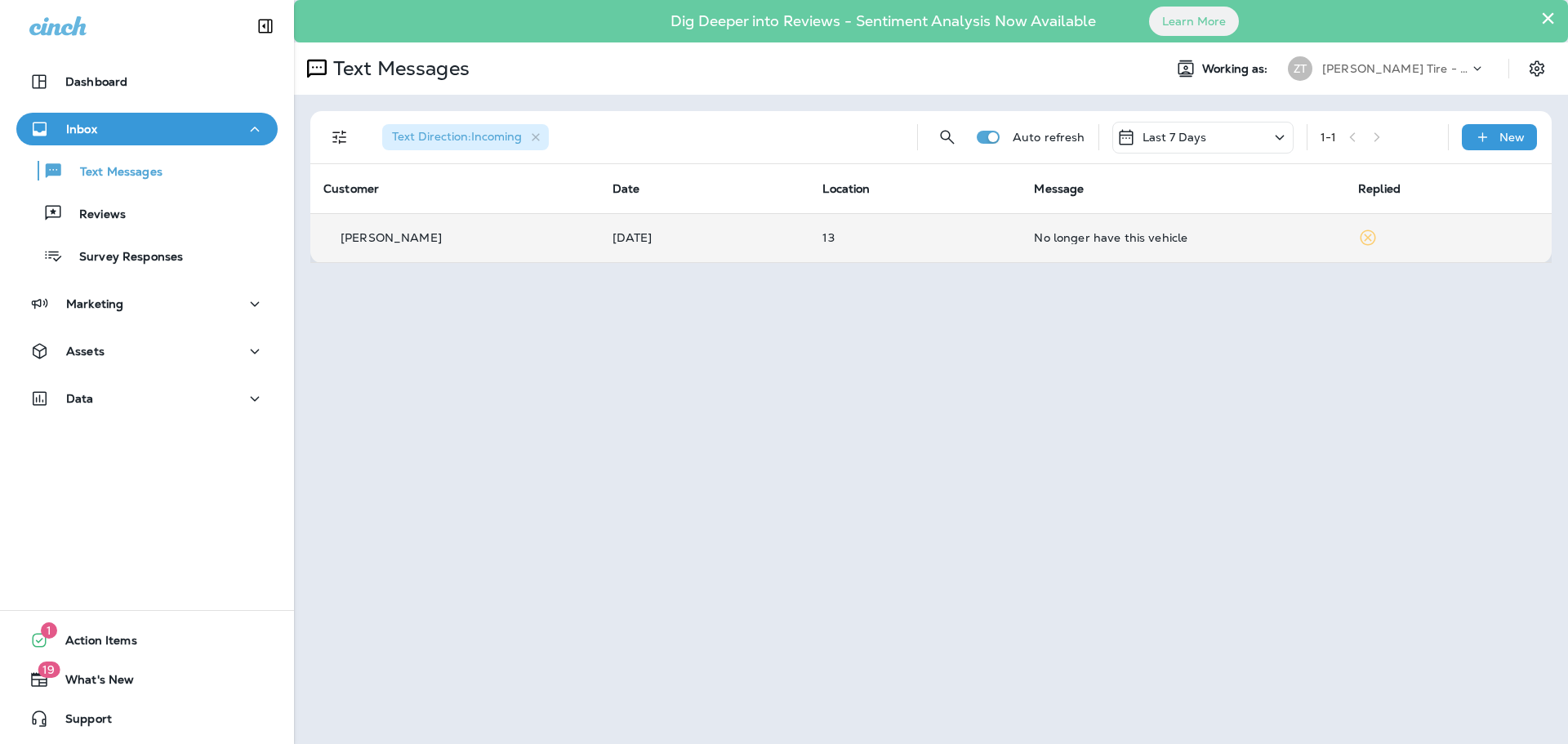
click at [1109, 247] on td "No longer have this vehicle" at bounding box center [1183, 238] width 324 height 49
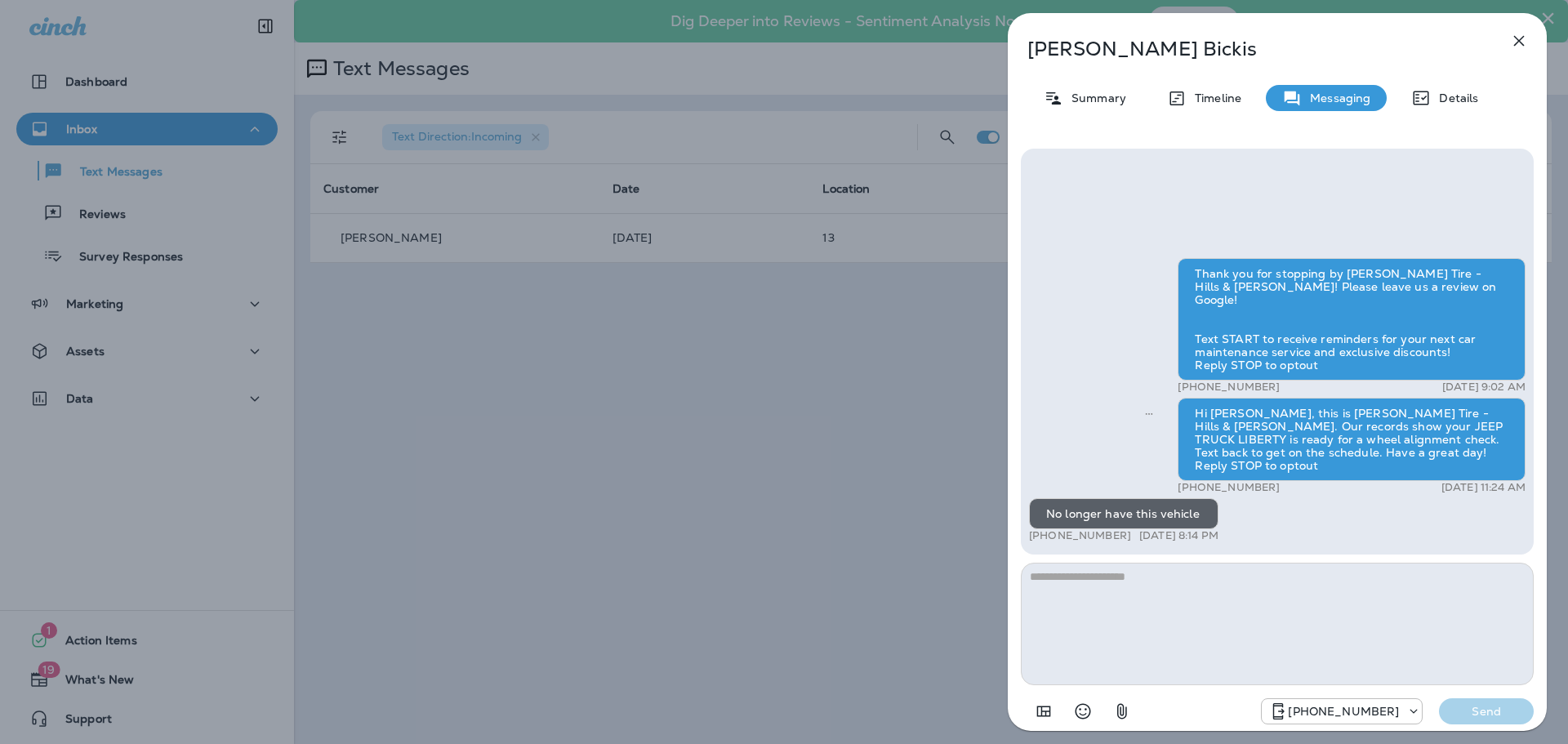
click at [950, 296] on div "[PERSON_NAME] Summary Timeline Messaging Details Thank you for stopping by [PER…" at bounding box center [784, 372] width 1568 height 744
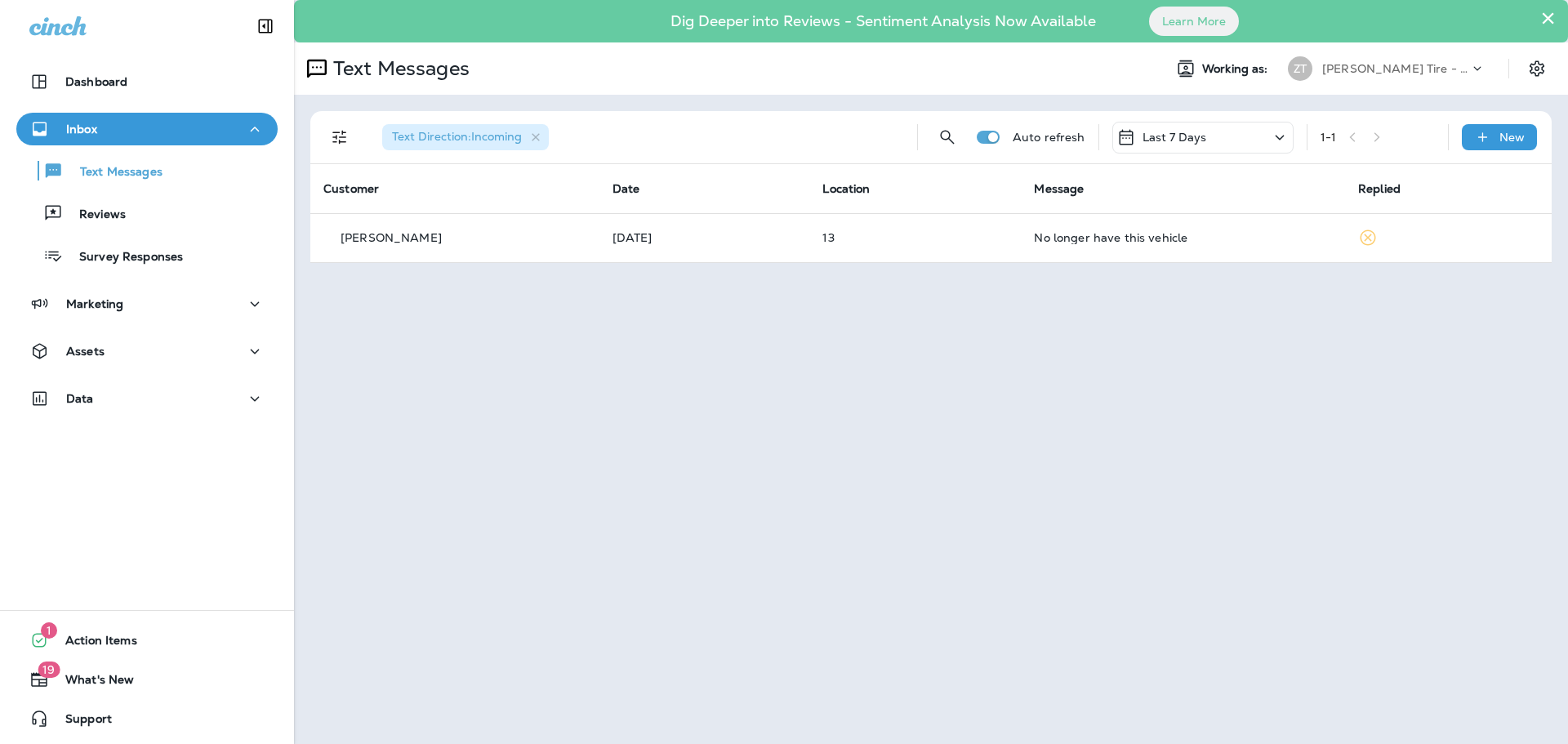
click at [1359, 74] on p "[PERSON_NAME] Tire - Hills & [PERSON_NAME]" at bounding box center [1396, 69] width 147 height 13
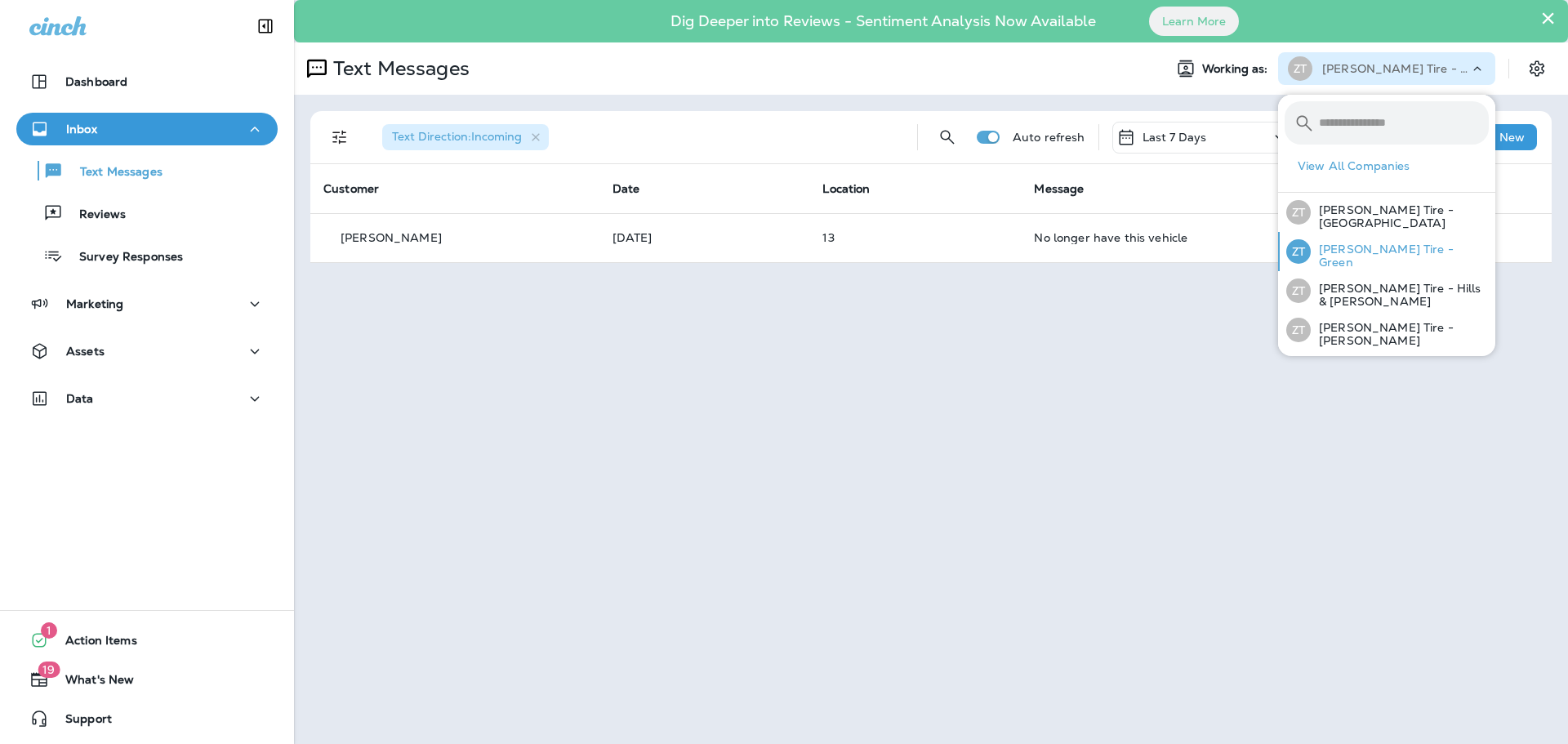
click at [1349, 253] on p "[PERSON_NAME] Tire - Green" at bounding box center [1400, 256] width 178 height 26
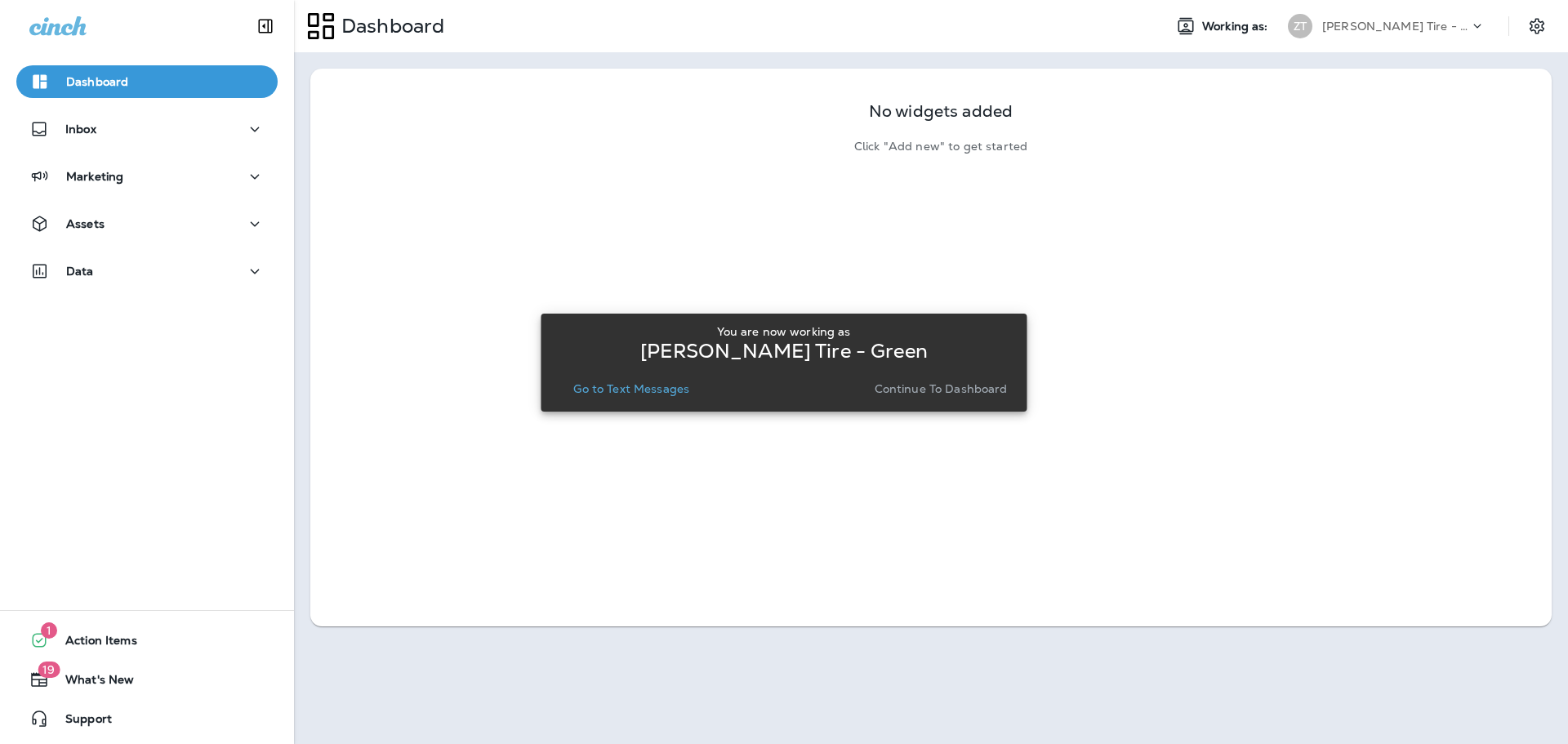
click at [987, 376] on div "You are now working as [PERSON_NAME] Tire - Green Go to Text Messages Continue …" at bounding box center [783, 363] width 460 height 75
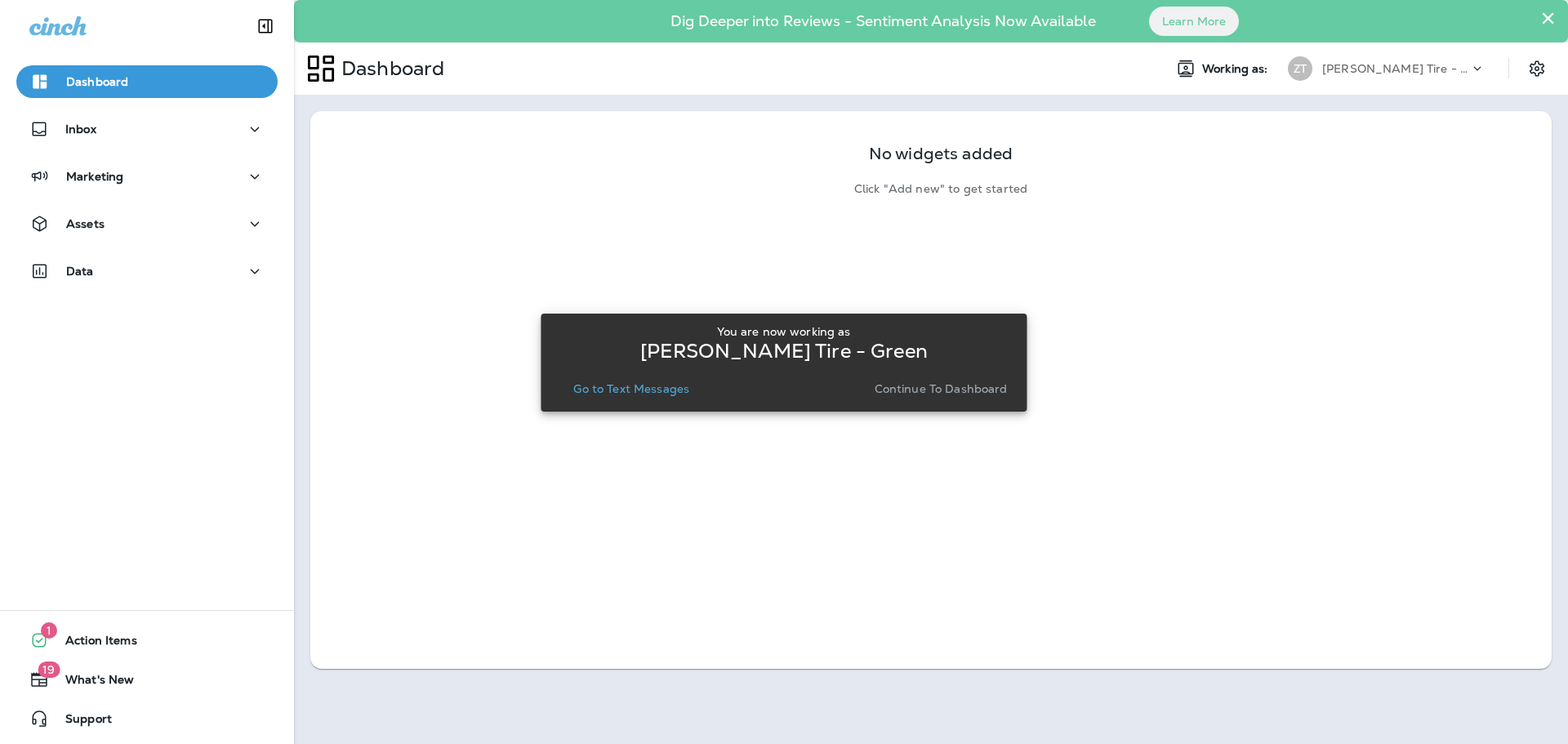
click at [984, 390] on p "Continue to Dashboard" at bounding box center [941, 389] width 133 height 13
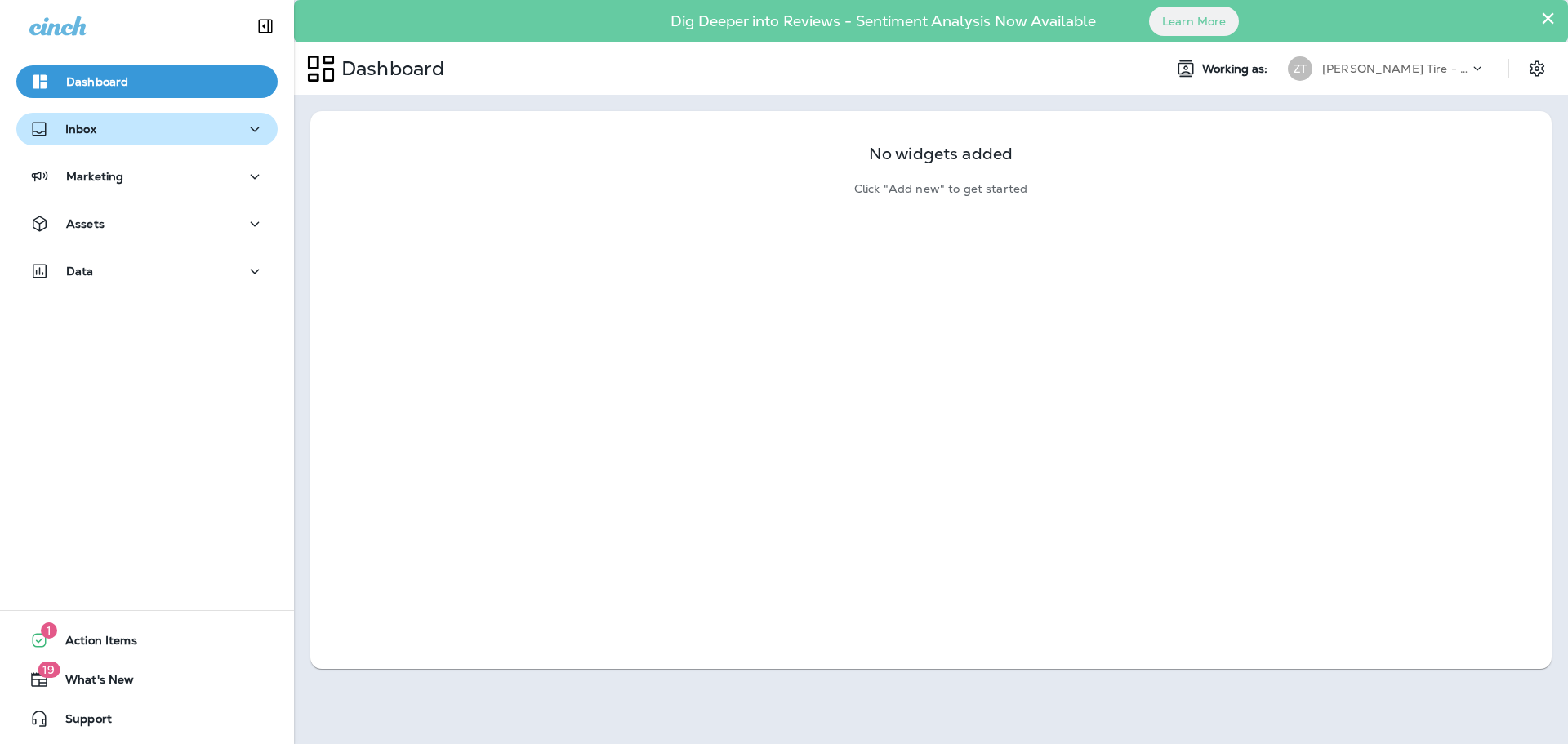
click at [173, 125] on div "Inbox" at bounding box center [147, 129] width 235 height 20
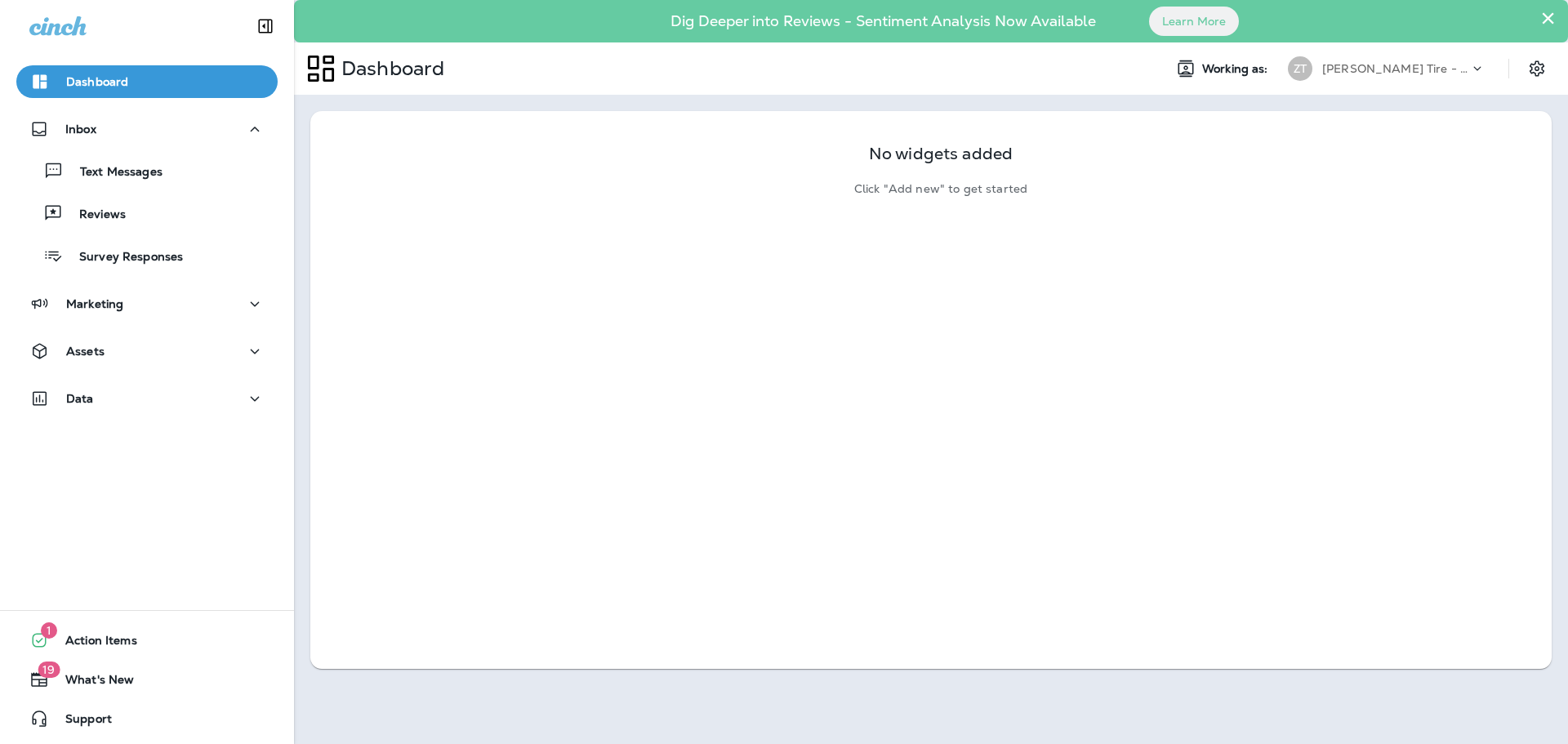
click at [168, 189] on div "Text Messages Reviews Survey Responses" at bounding box center [147, 209] width 261 height 127
click at [168, 172] on div "Text Messages" at bounding box center [147, 170] width 248 height 24
